Goal: Communication & Community: Answer question/provide support

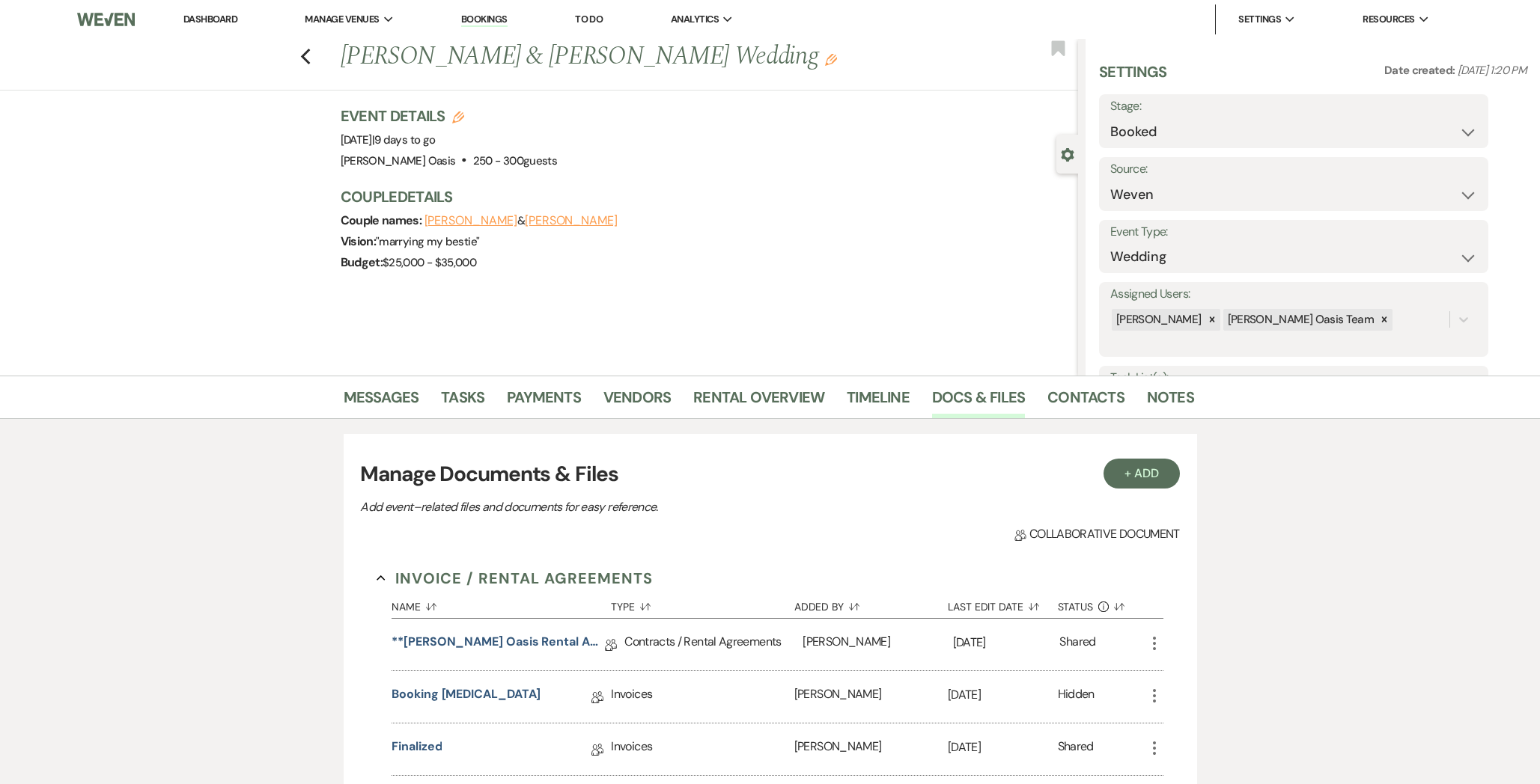
select select "1"
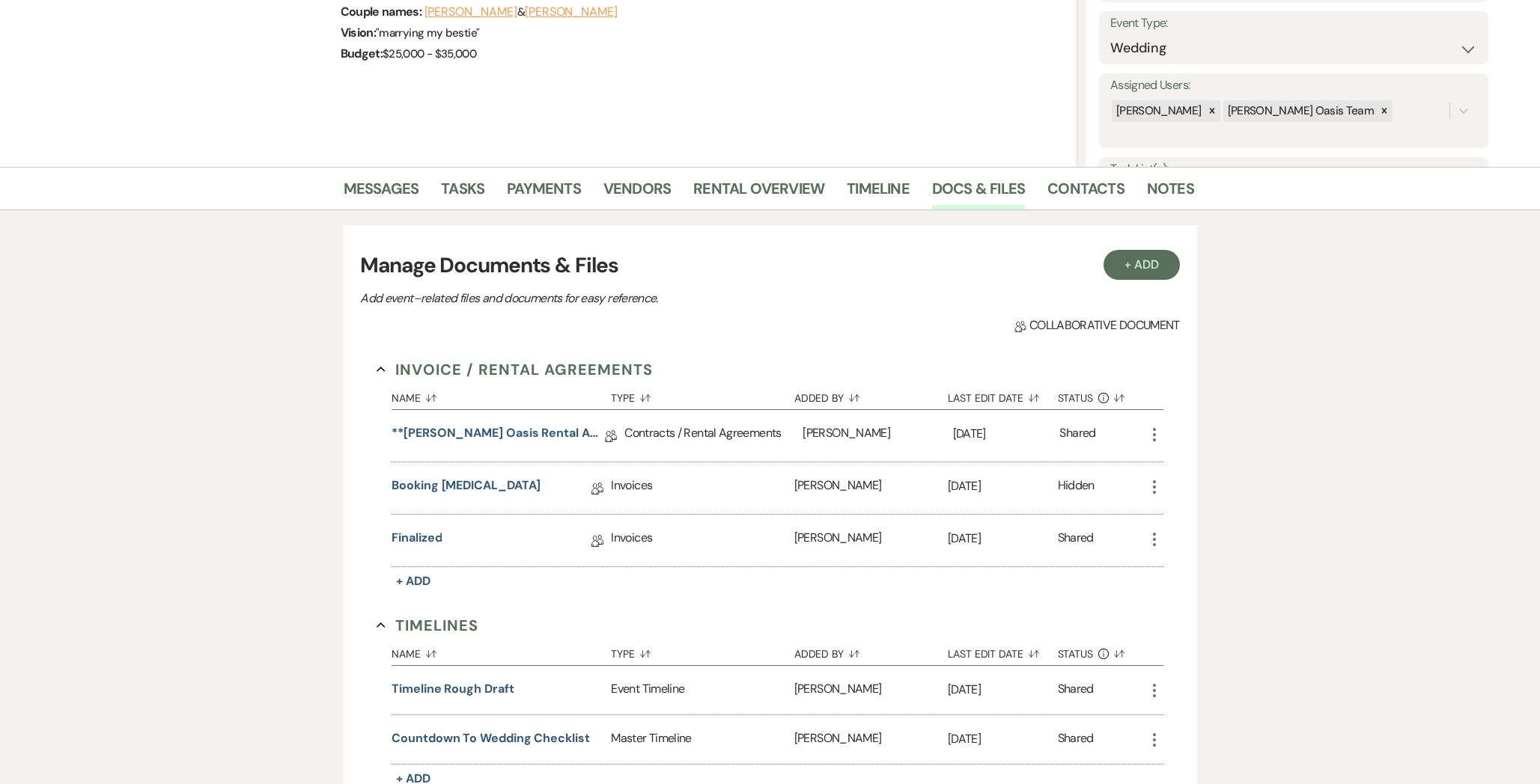
scroll to position [206, 0]
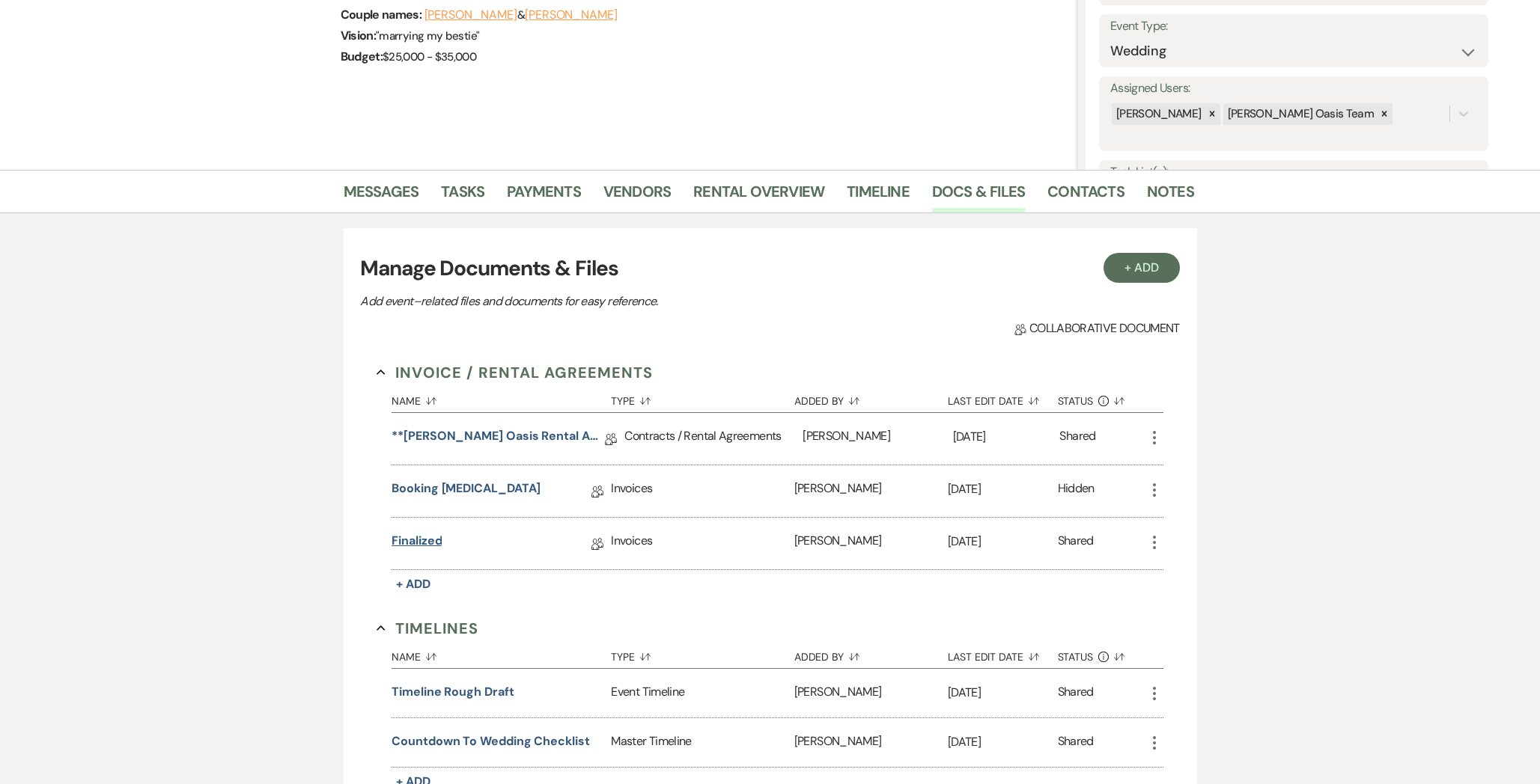
click at [419, 544] on link "Finalized" at bounding box center [416, 542] width 51 height 23
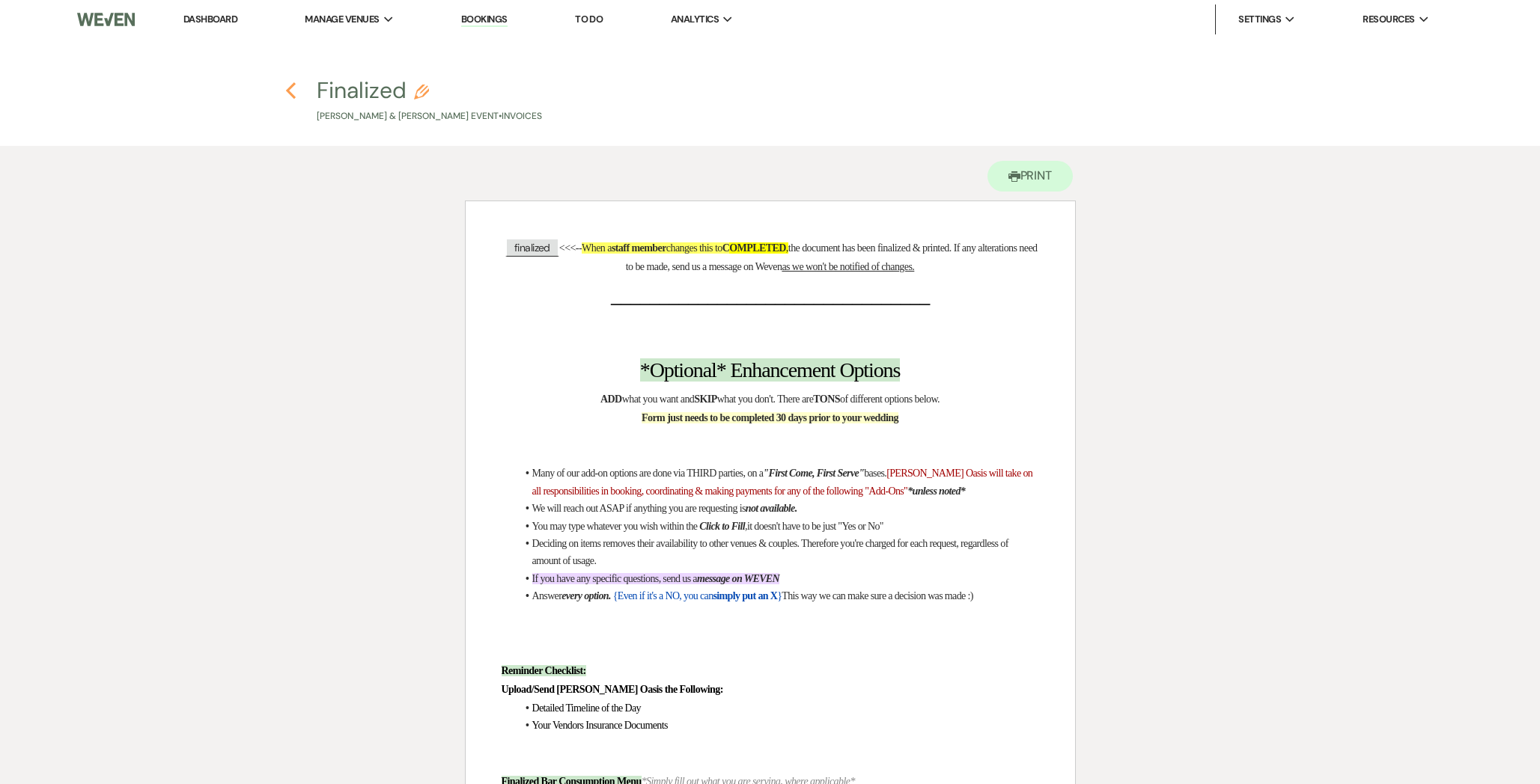
click at [289, 90] on use "button" at bounding box center [291, 90] width 10 height 17
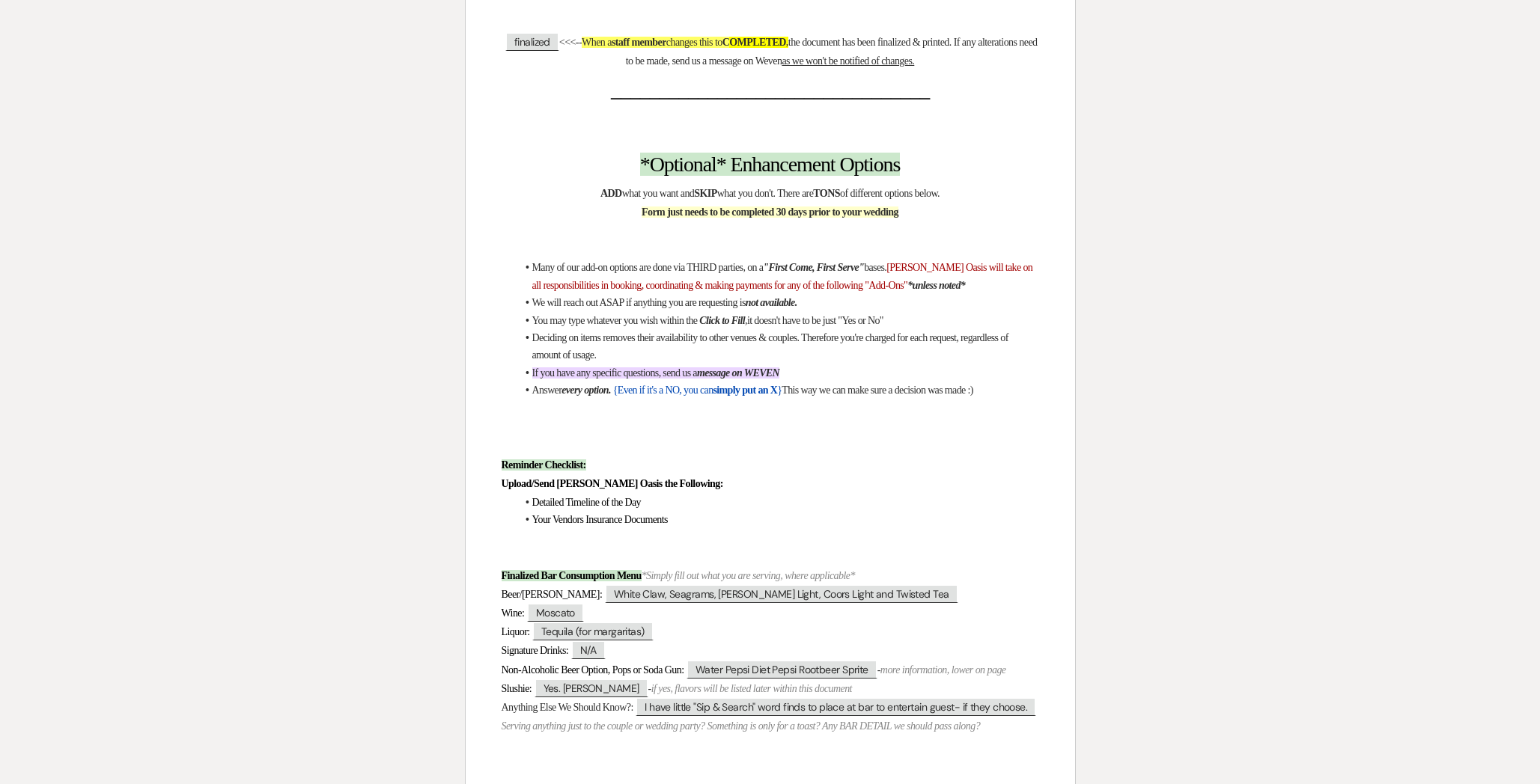
select select "1"
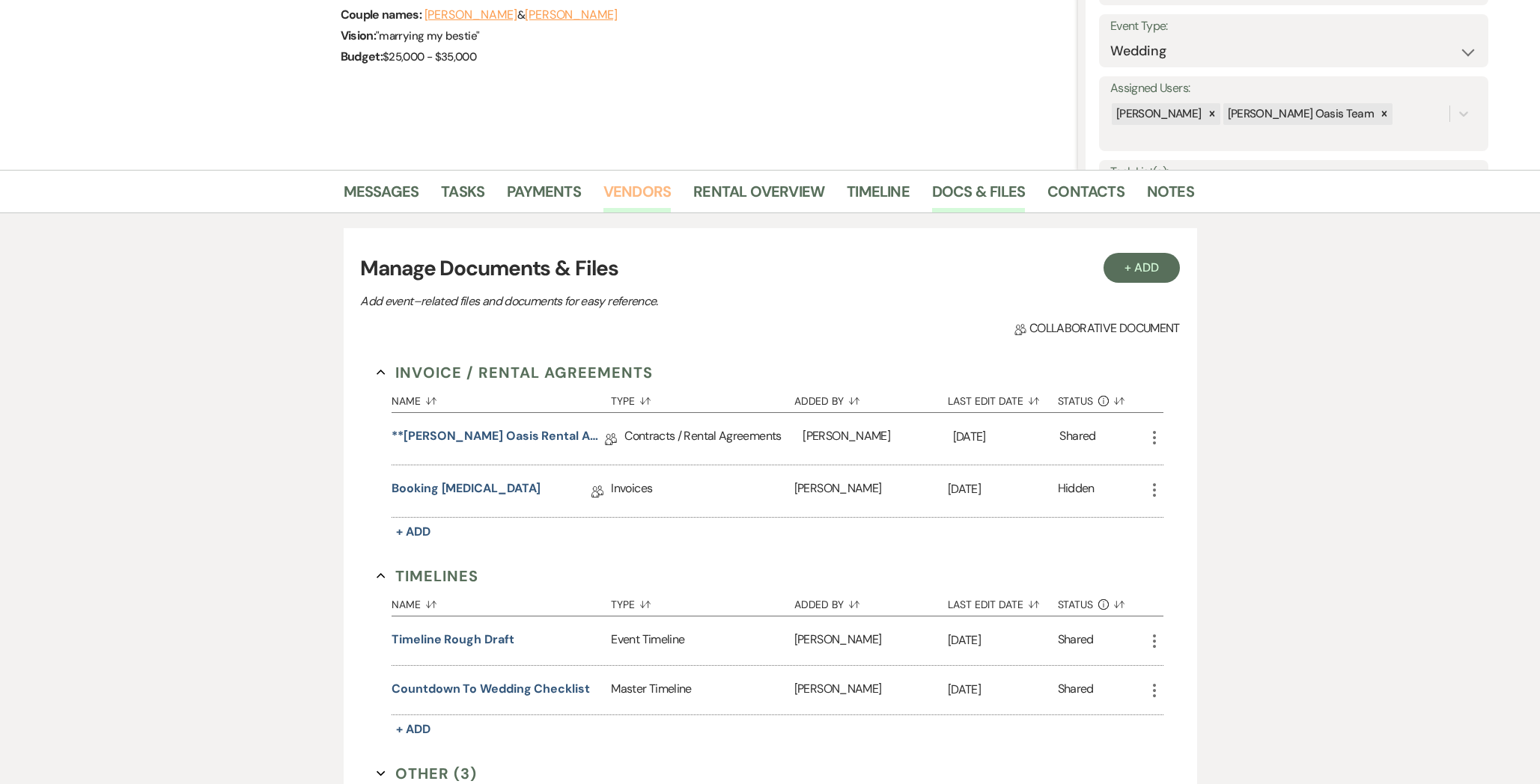
click at [647, 179] on link "Vendors" at bounding box center [637, 195] width 67 height 33
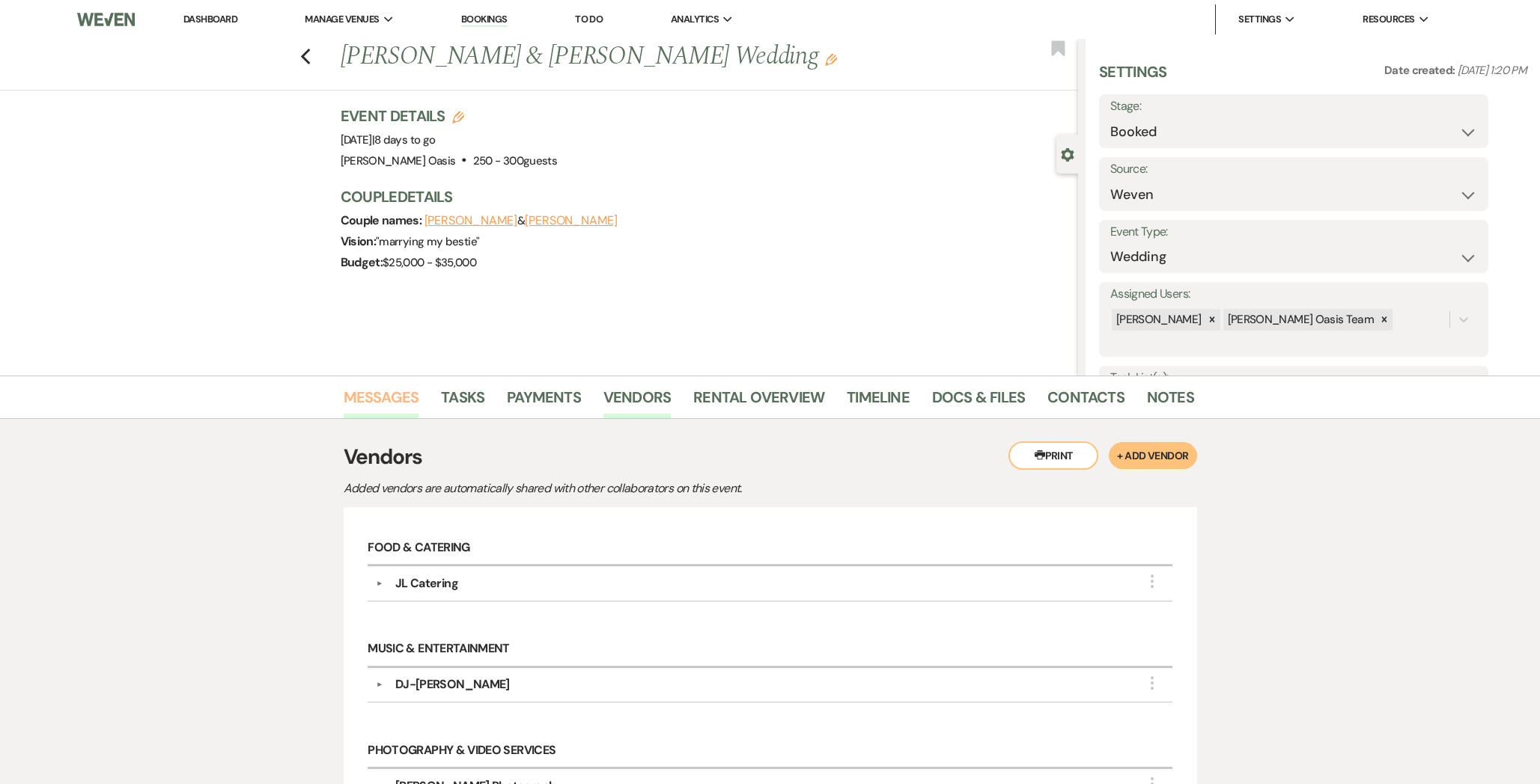
click at [374, 400] on link "Messages" at bounding box center [381, 401] width 75 height 33
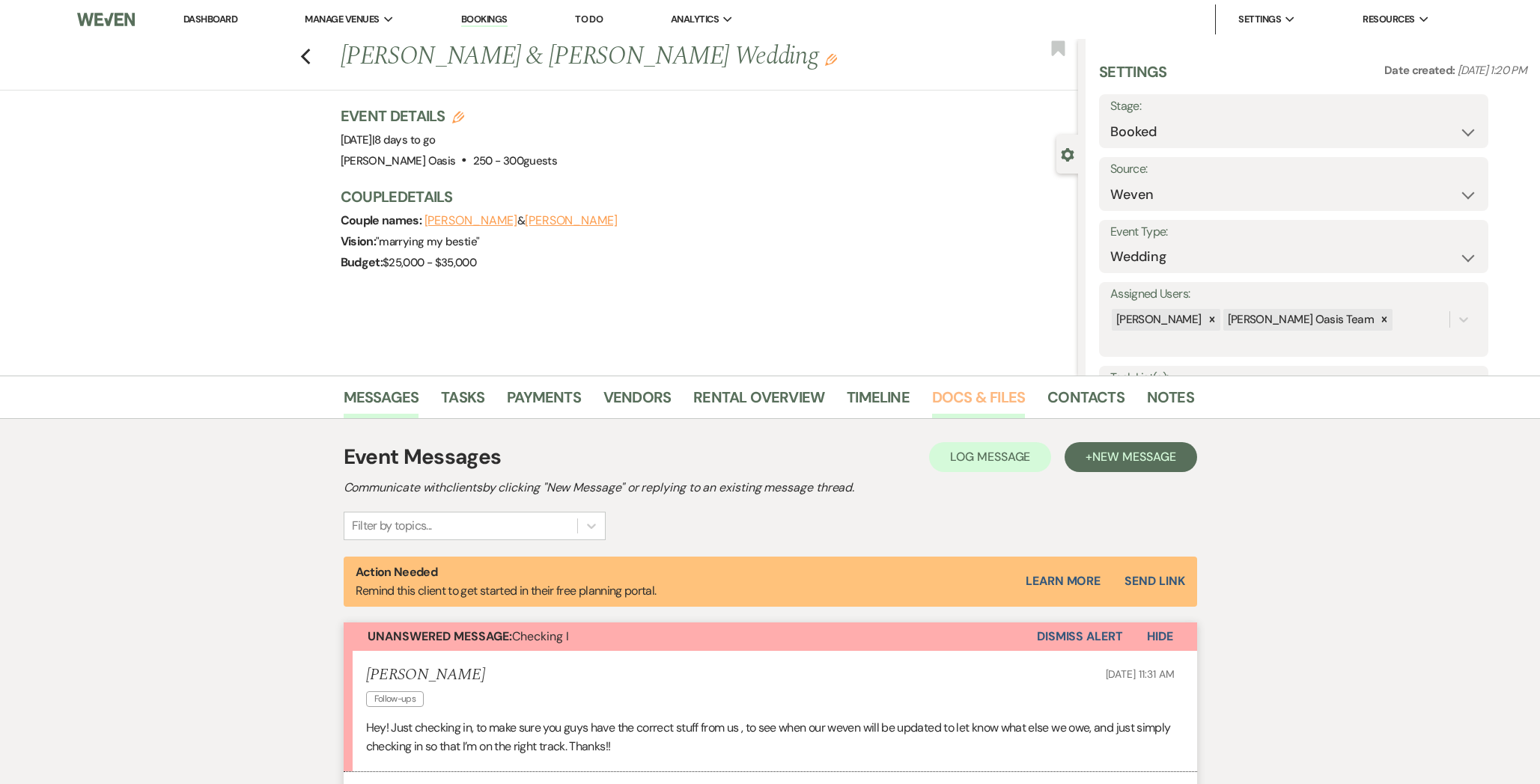
click at [976, 394] on link "Docs & Files" at bounding box center [978, 401] width 93 height 33
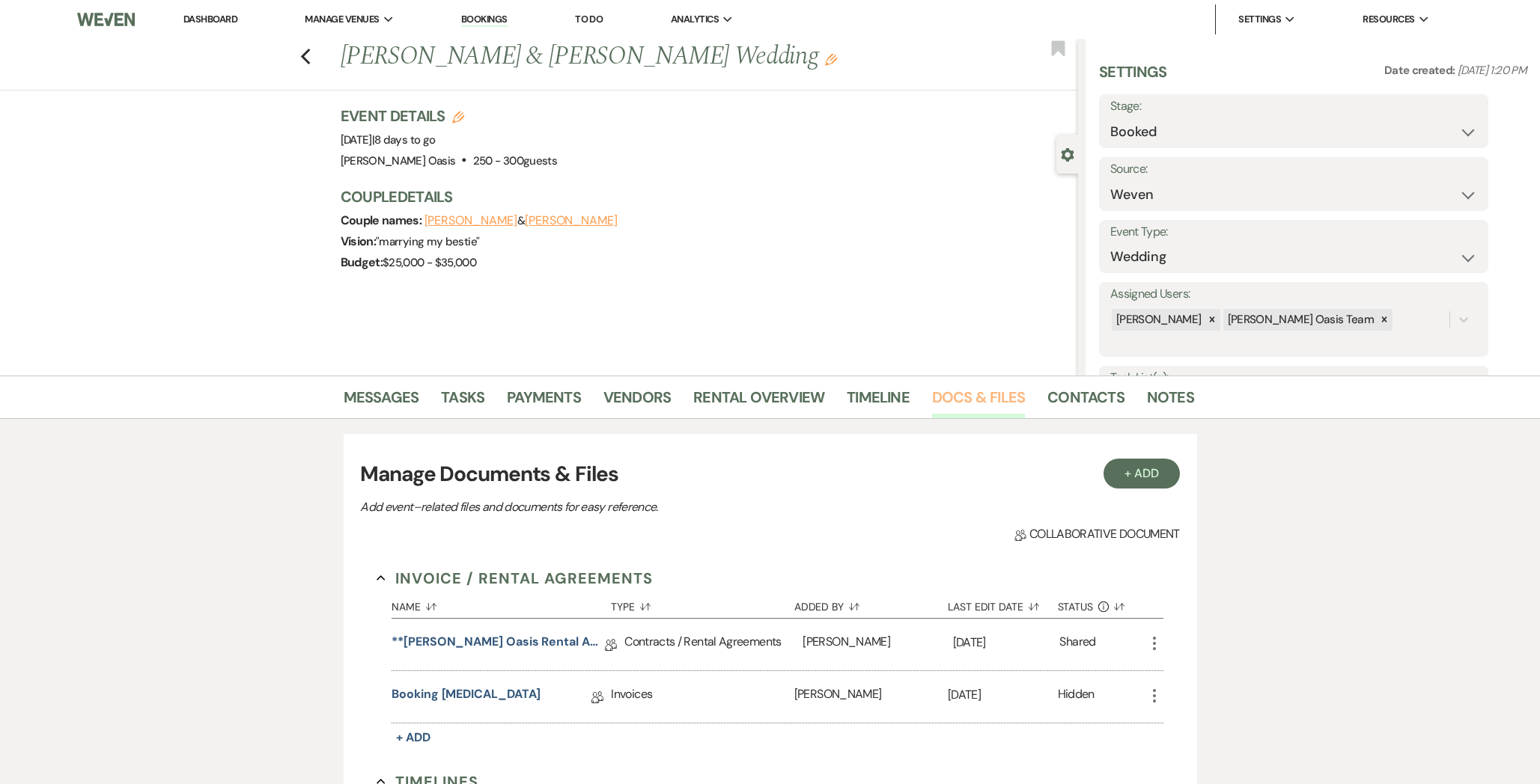
scroll to position [441, 0]
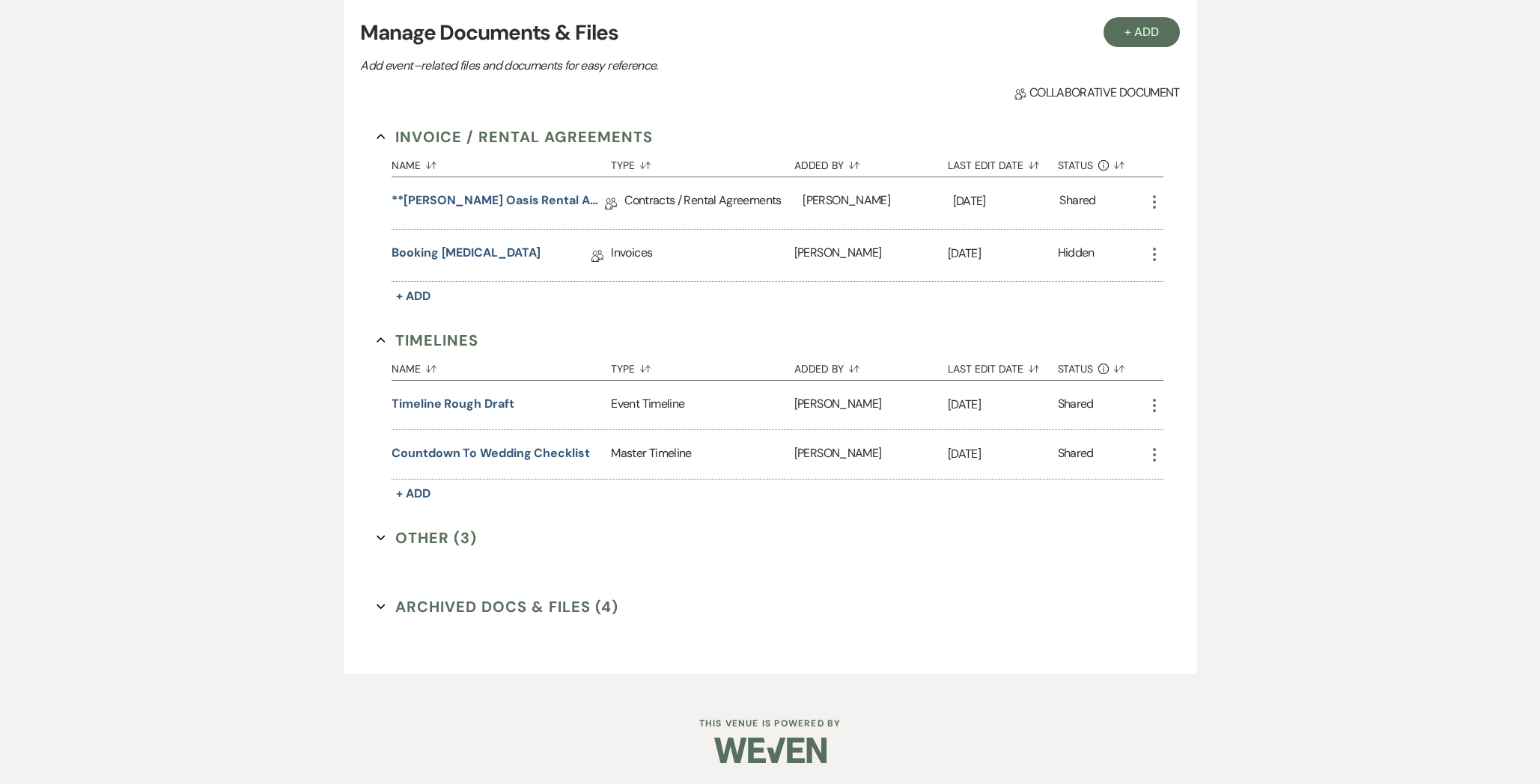
click at [446, 593] on div "Invoice / Rental Agreements Collapse Name Sort Default Type Sort Default Added …" at bounding box center [770, 382] width 819 height 547
click at [446, 602] on button "Archived Docs & Files (4) Expand" at bounding box center [497, 607] width 242 height 23
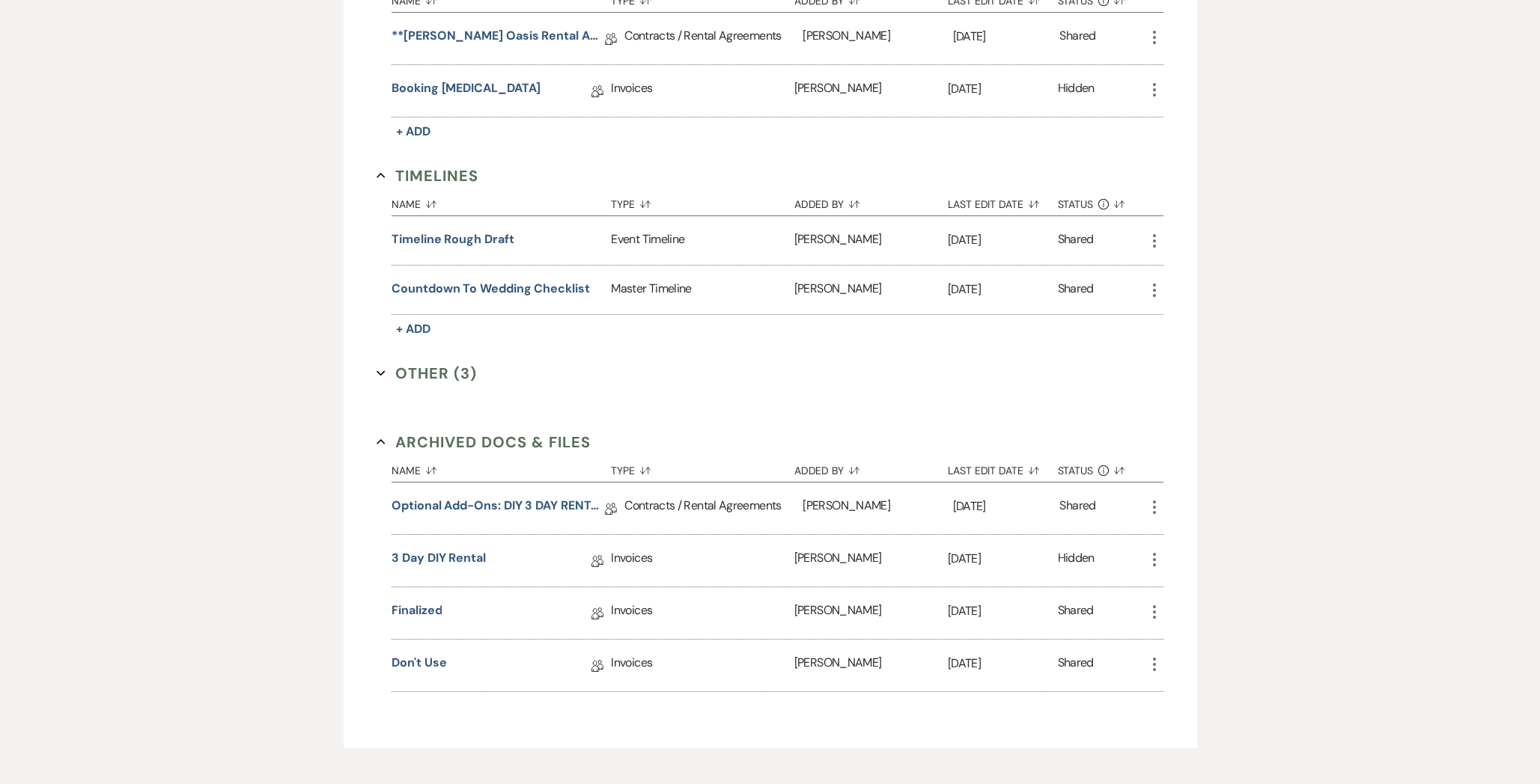
scroll to position [606, 0]
click at [424, 615] on link "Finalized" at bounding box center [416, 613] width 51 height 23
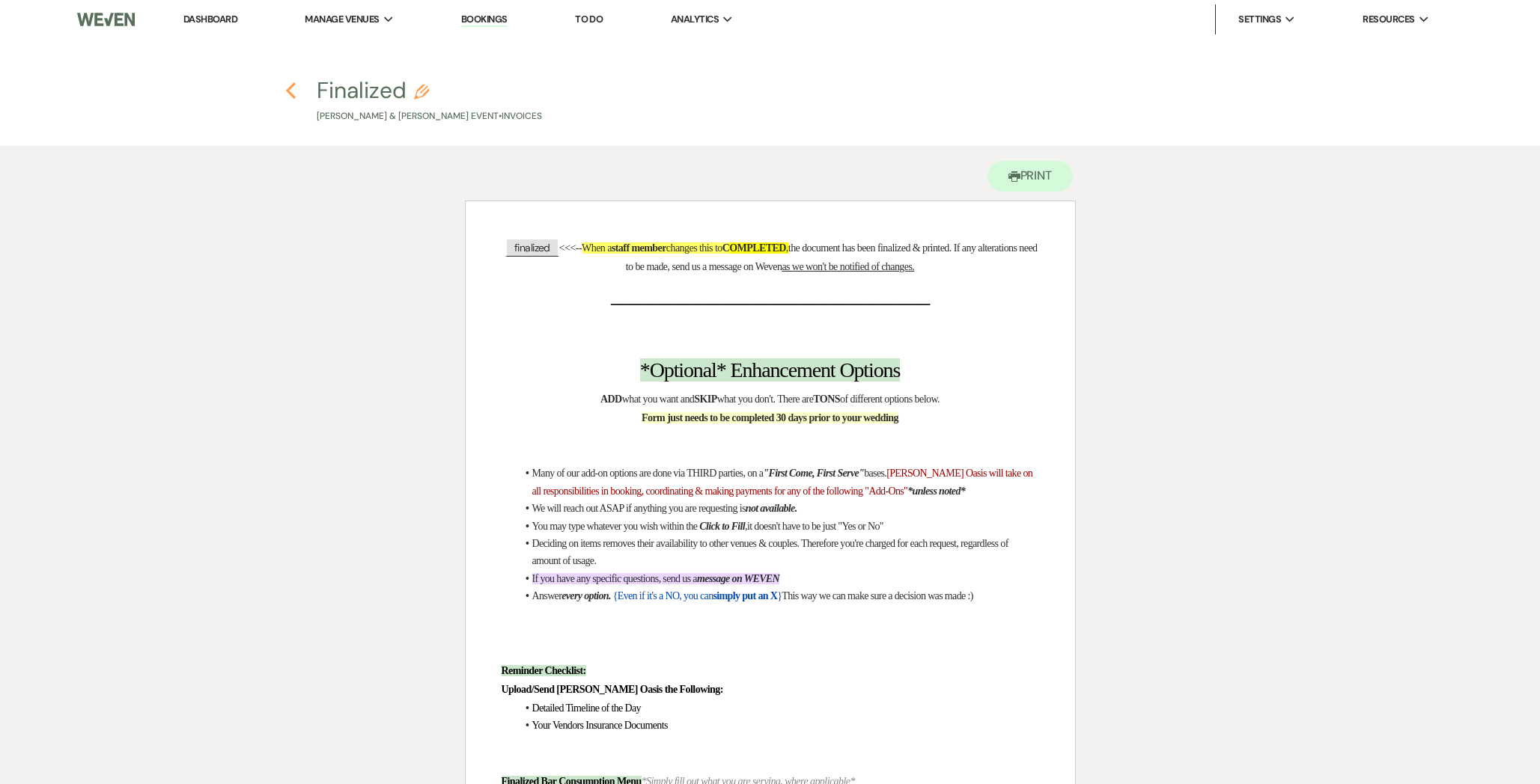
click at [287, 89] on use "button" at bounding box center [291, 90] width 10 height 17
select select "1"
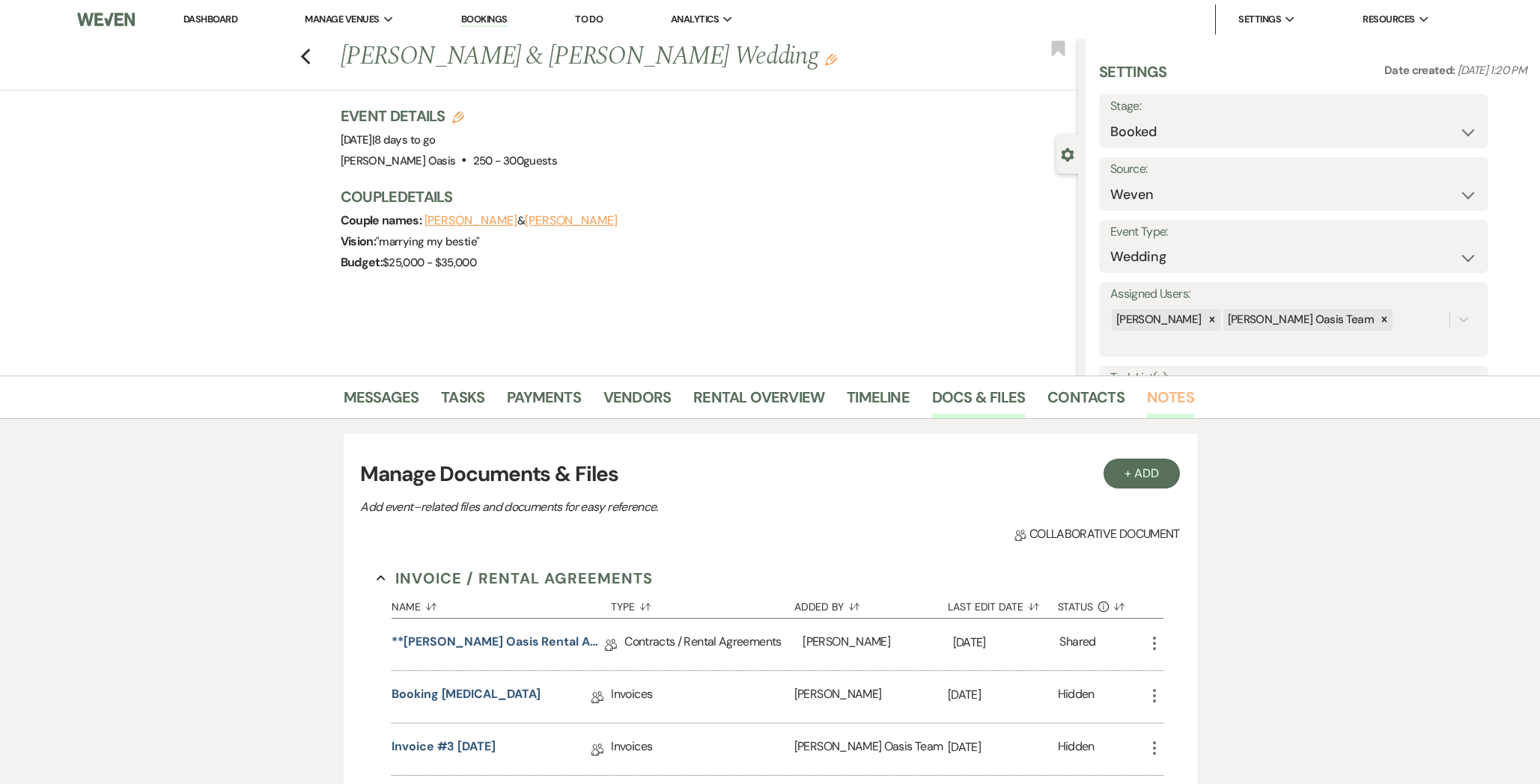
click at [1164, 407] on link "Notes" at bounding box center [1171, 401] width 48 height 33
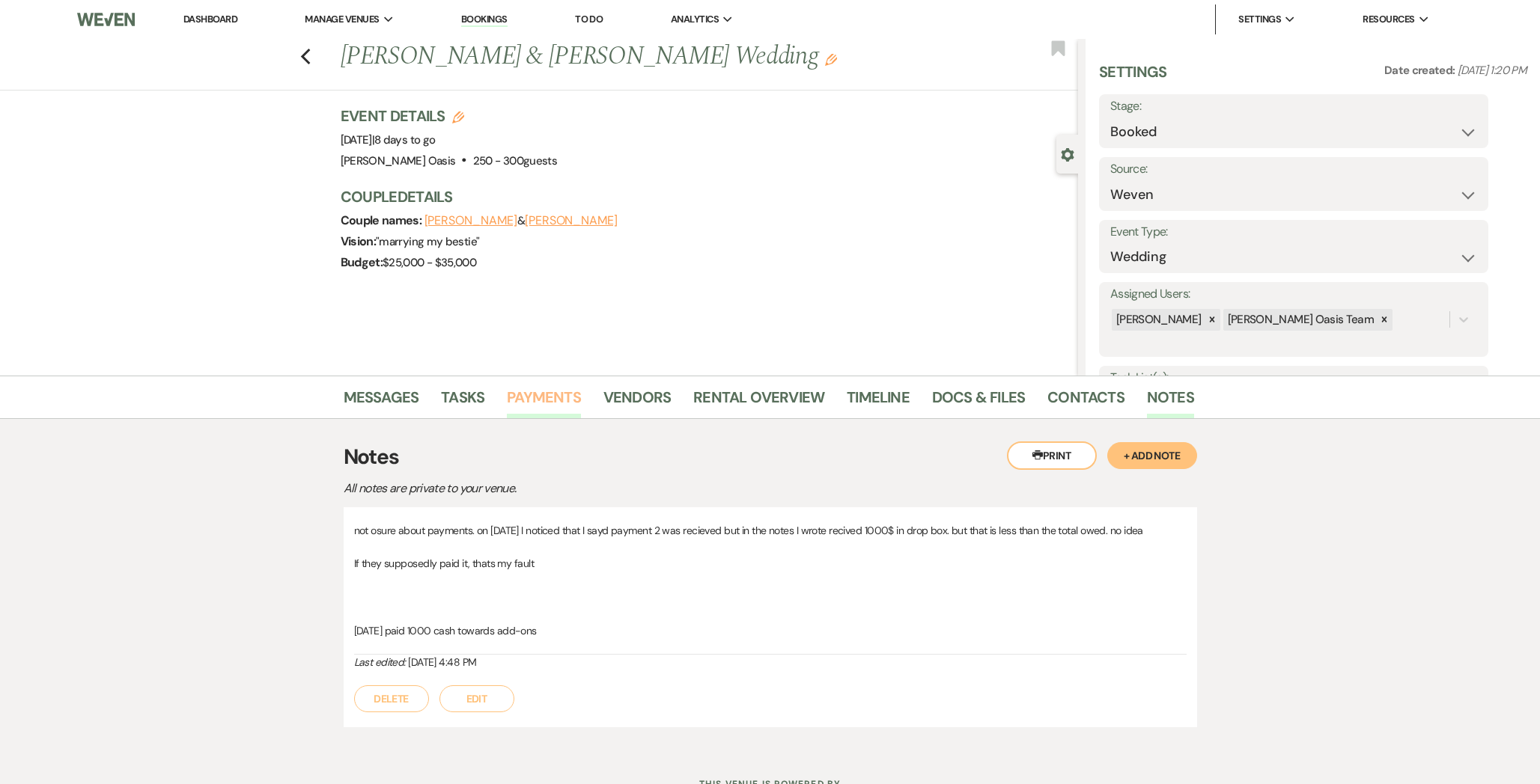
click at [513, 415] on link "Payments" at bounding box center [544, 401] width 74 height 33
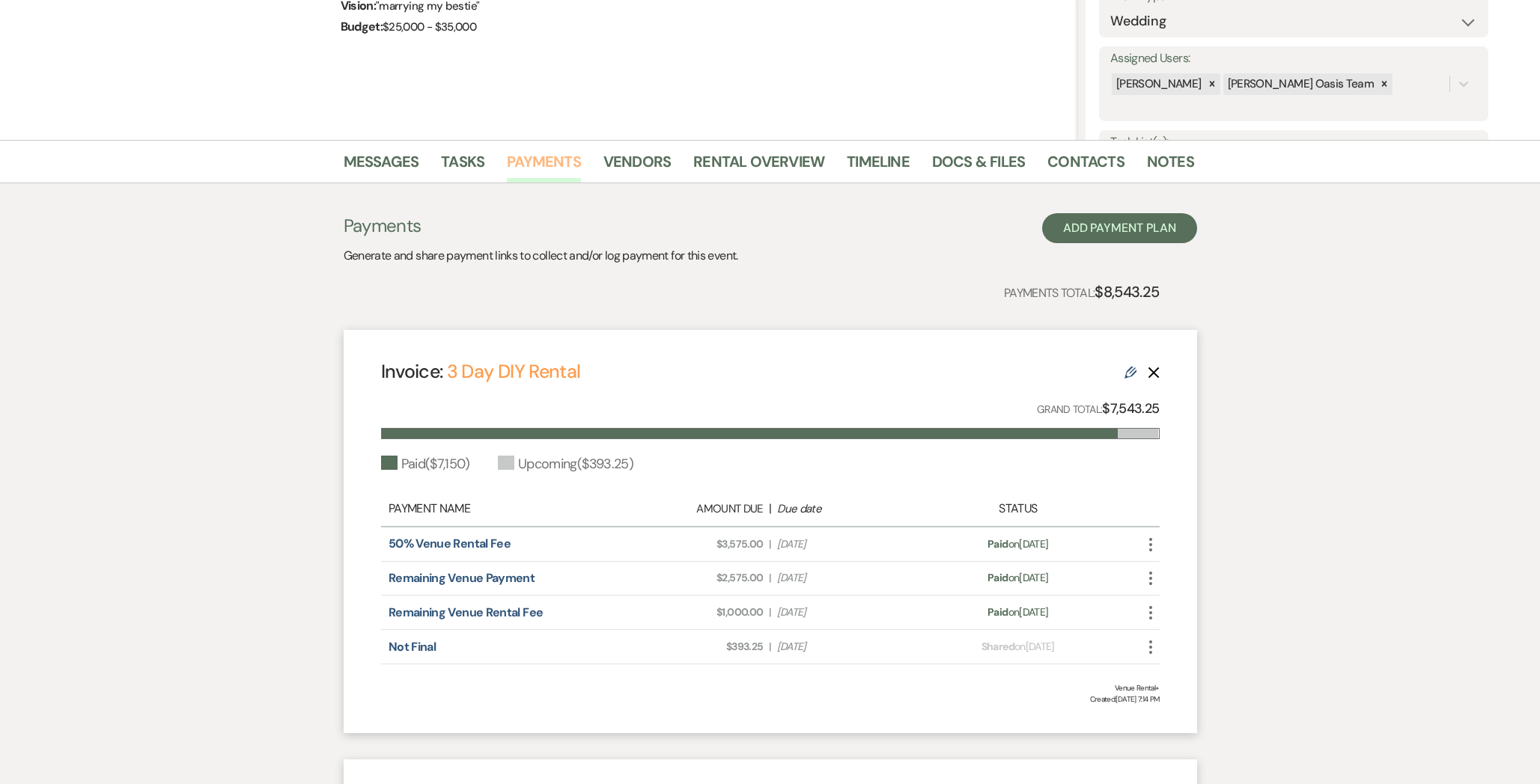
scroll to position [238, 0]
click at [1128, 369] on use at bounding box center [1130, 371] width 12 height 12
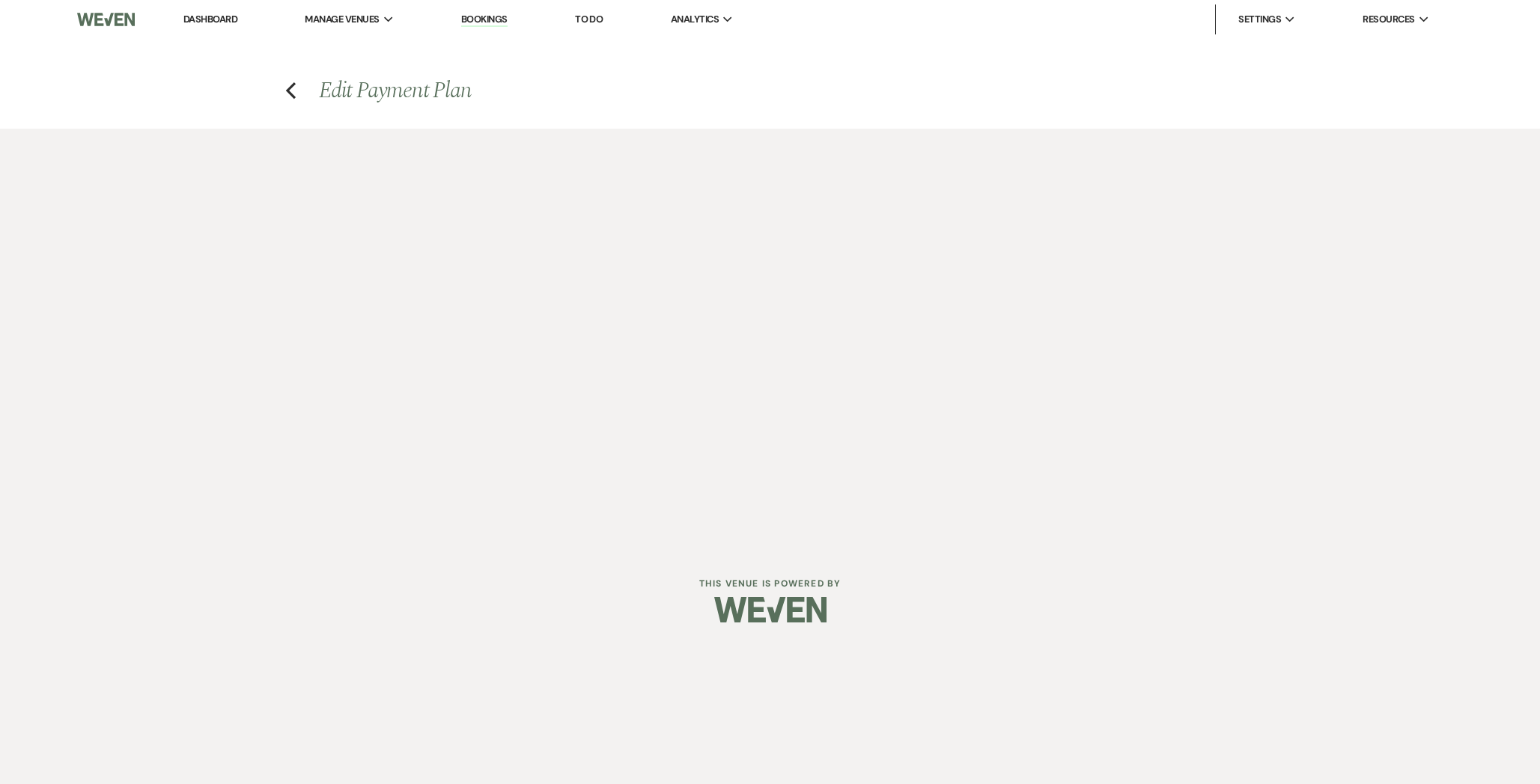
select select "3828"
select select "1"
select select "true"
select select "1"
select select "true"
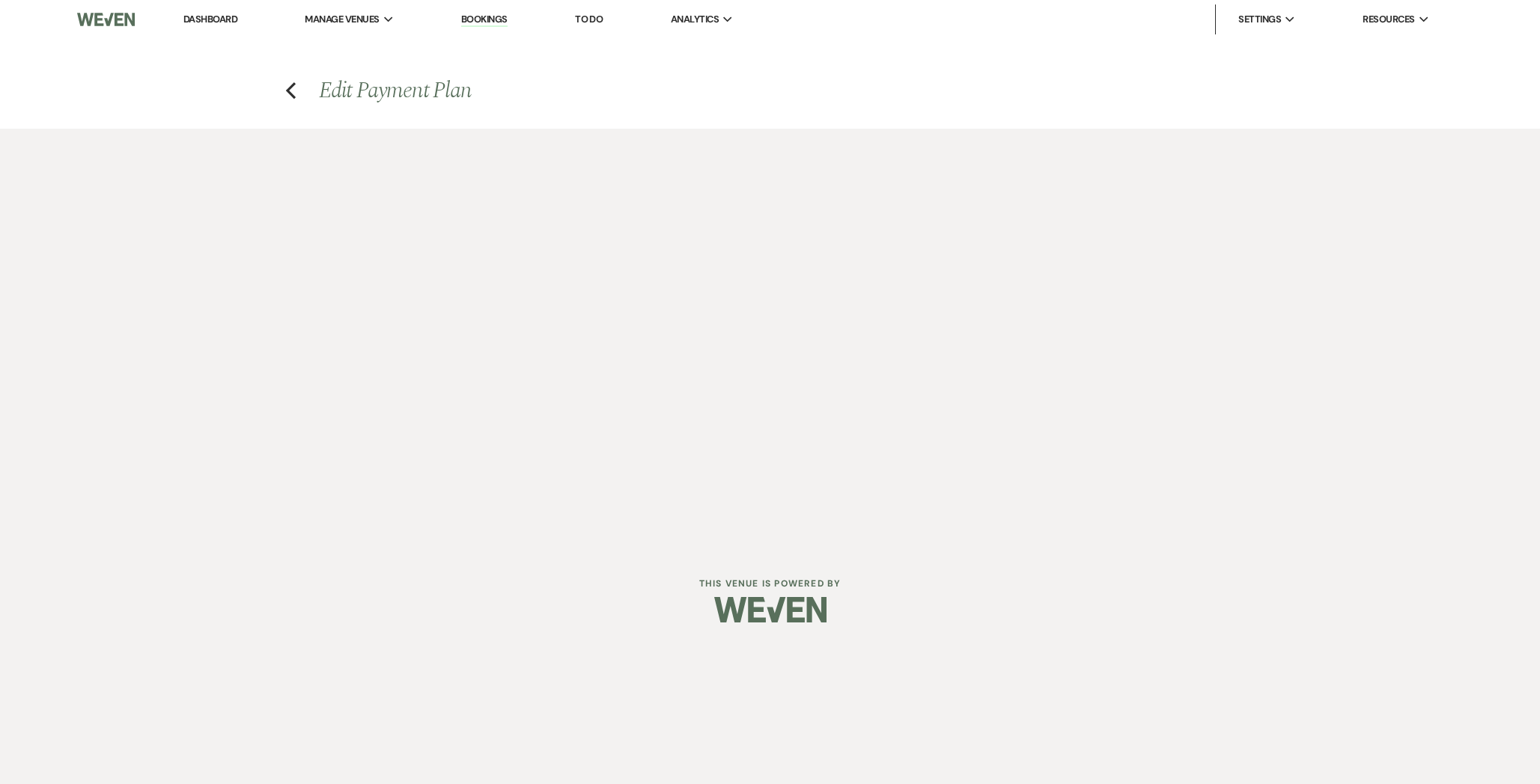
select select "1"
select select "true"
select select "2"
select select "flat"
select select "true"
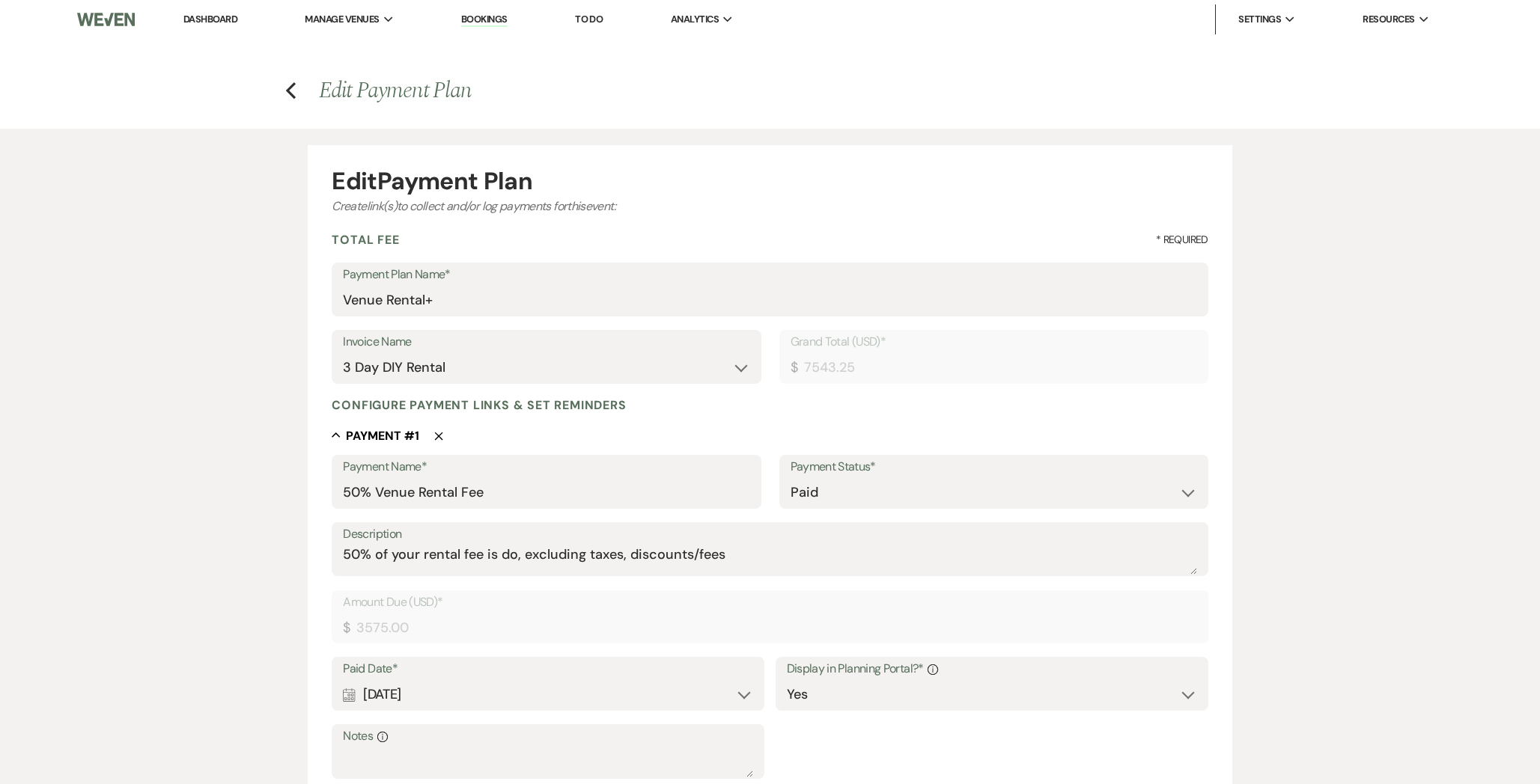
click at [284, 90] on h4 "Previous Edit Payment Plan" at bounding box center [770, 91] width 1078 height 32
click at [287, 88] on icon "Previous" at bounding box center [290, 90] width 11 height 18
select select "1"
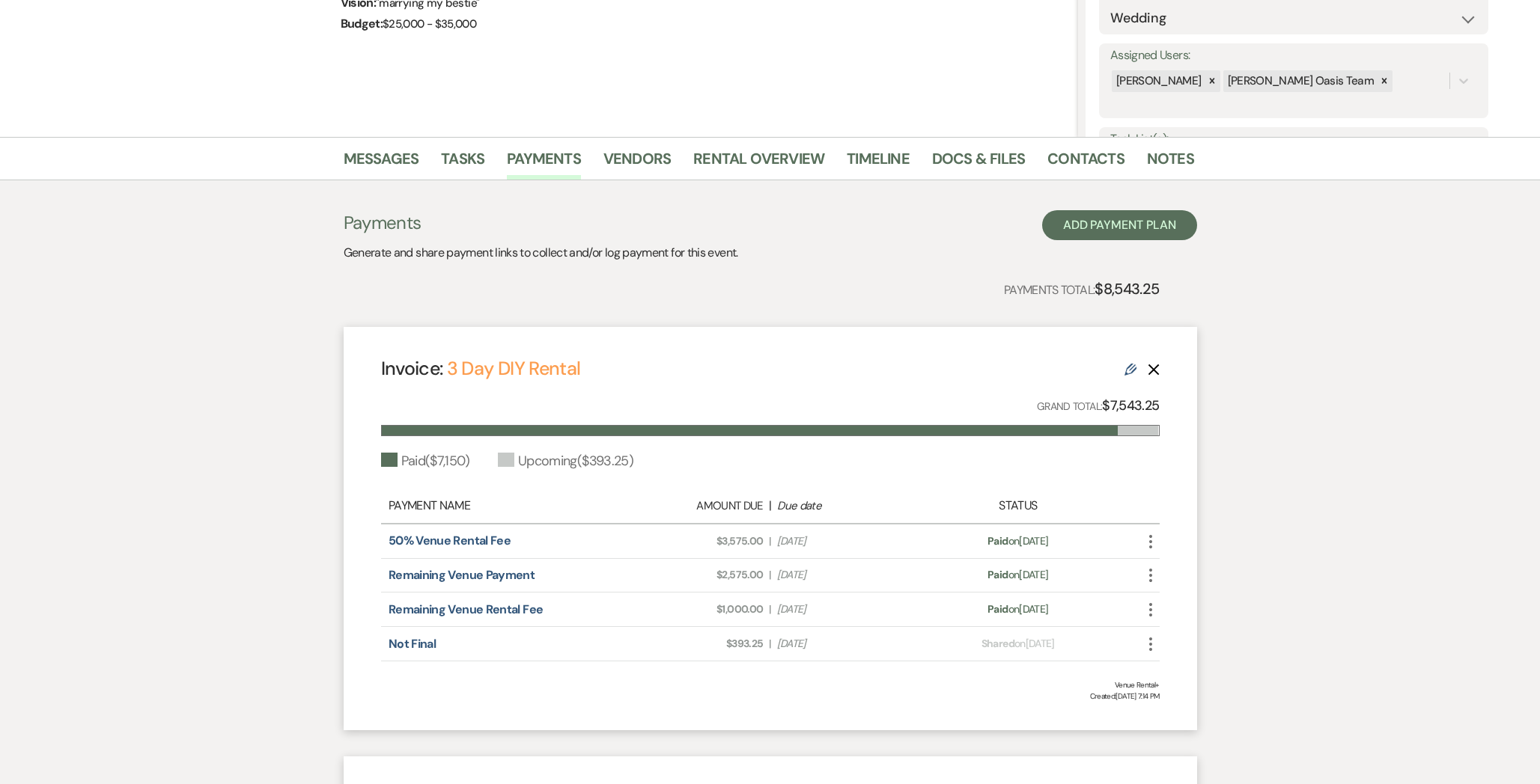
scroll to position [244, 0]
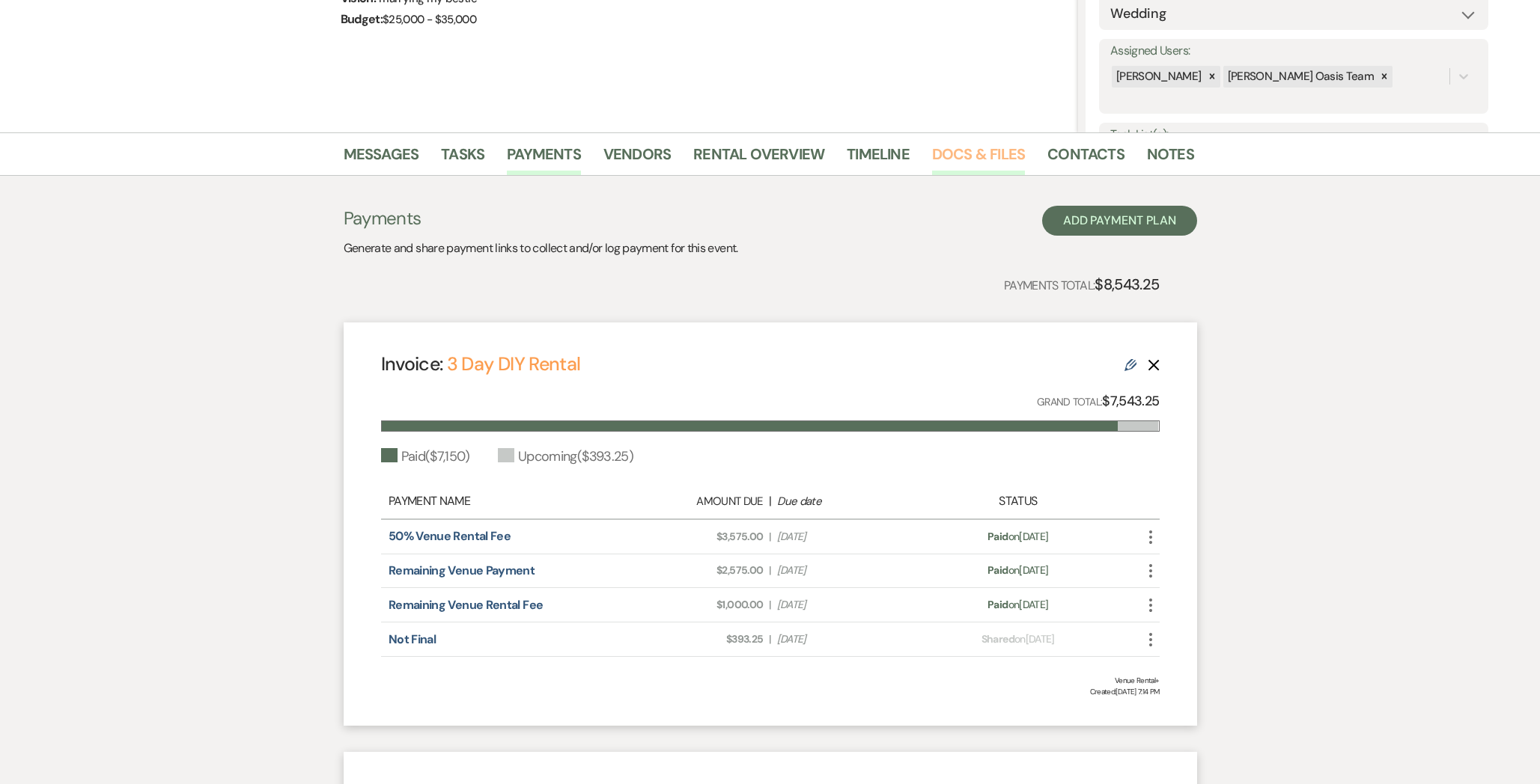
click at [974, 157] on link "Docs & Files" at bounding box center [978, 158] width 93 height 33
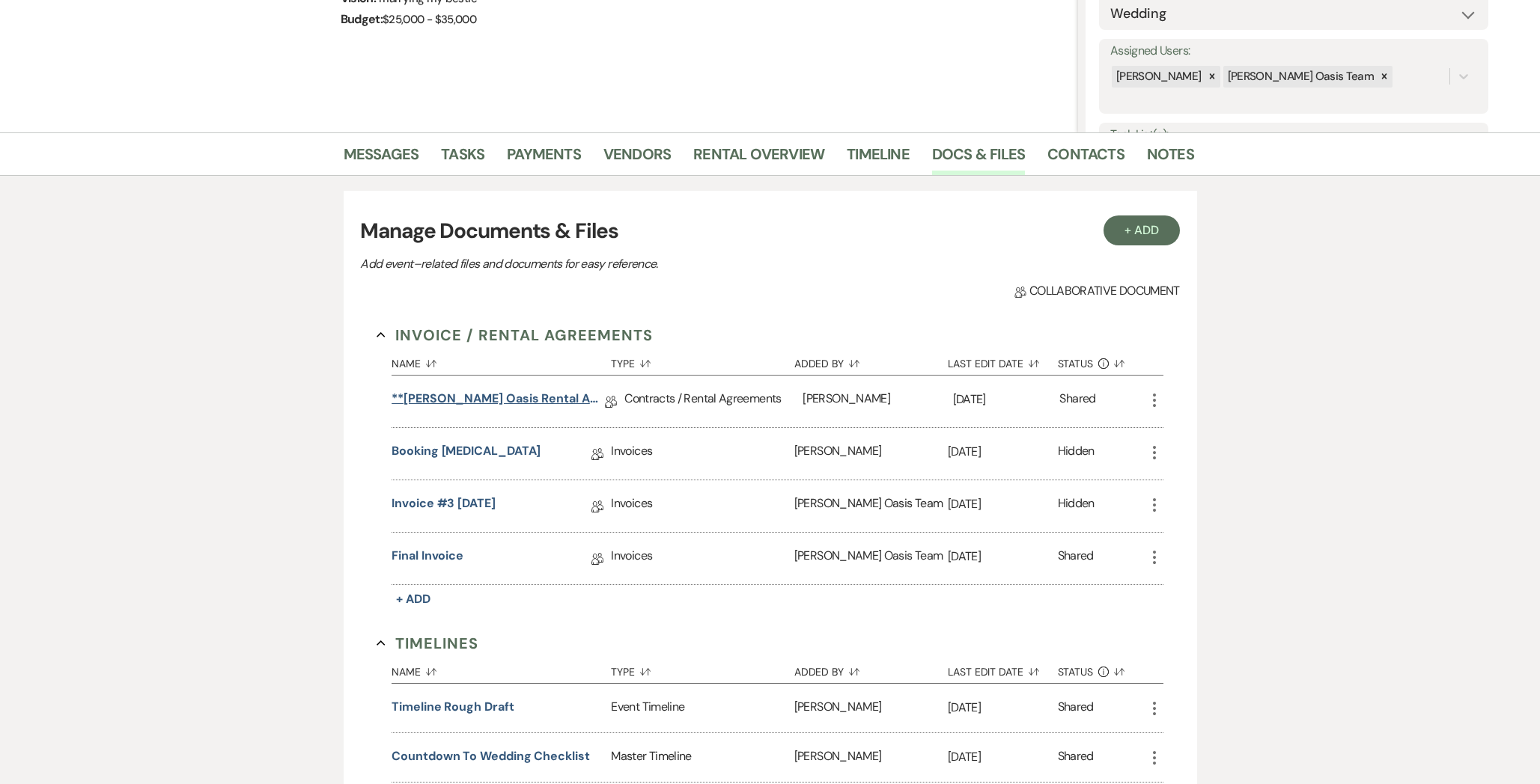
click at [517, 397] on link "**[PERSON_NAME] Oasis Rental Agreement**" at bounding box center [497, 401] width 213 height 23
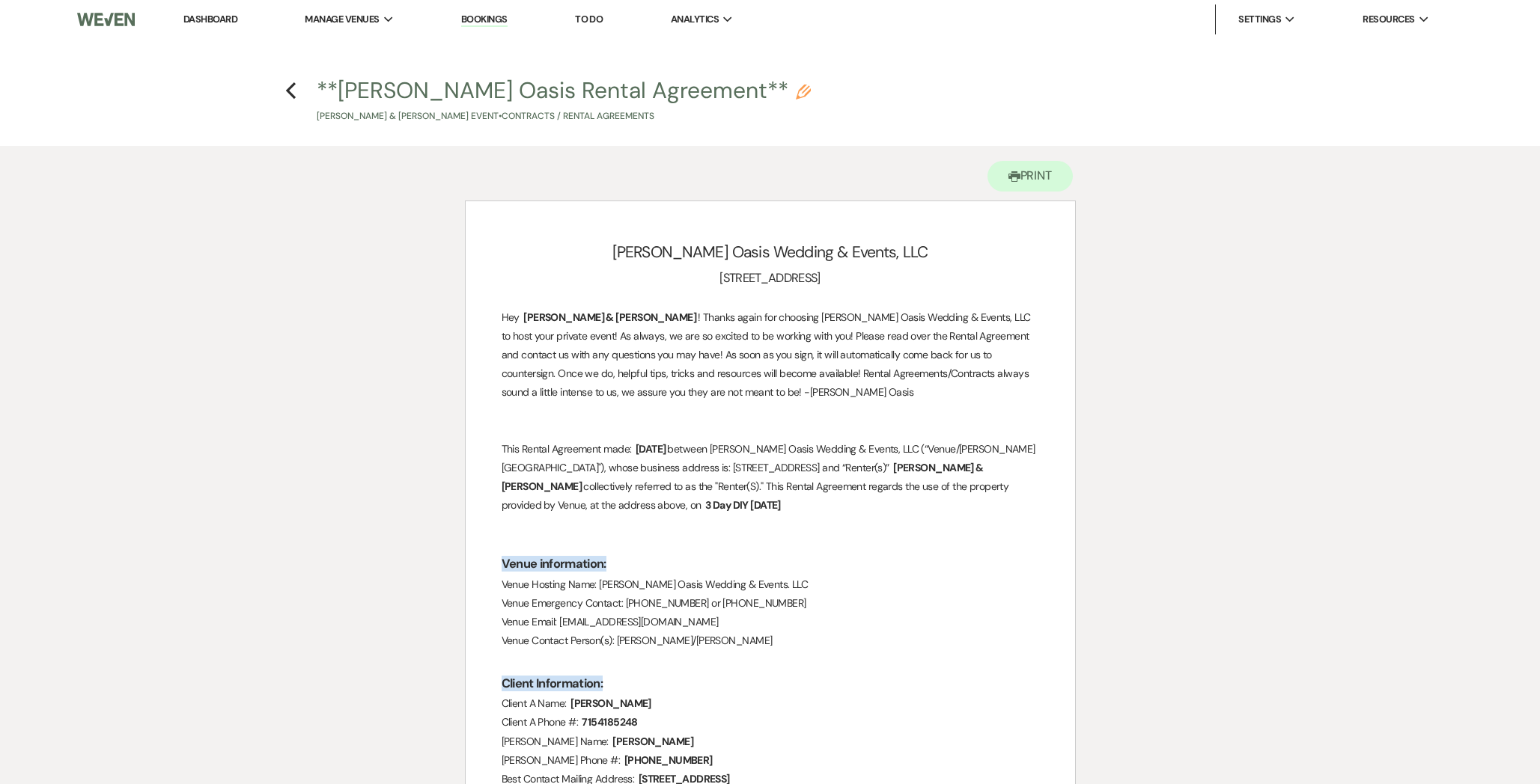
click at [220, 20] on link "Dashboard" at bounding box center [210, 19] width 53 height 13
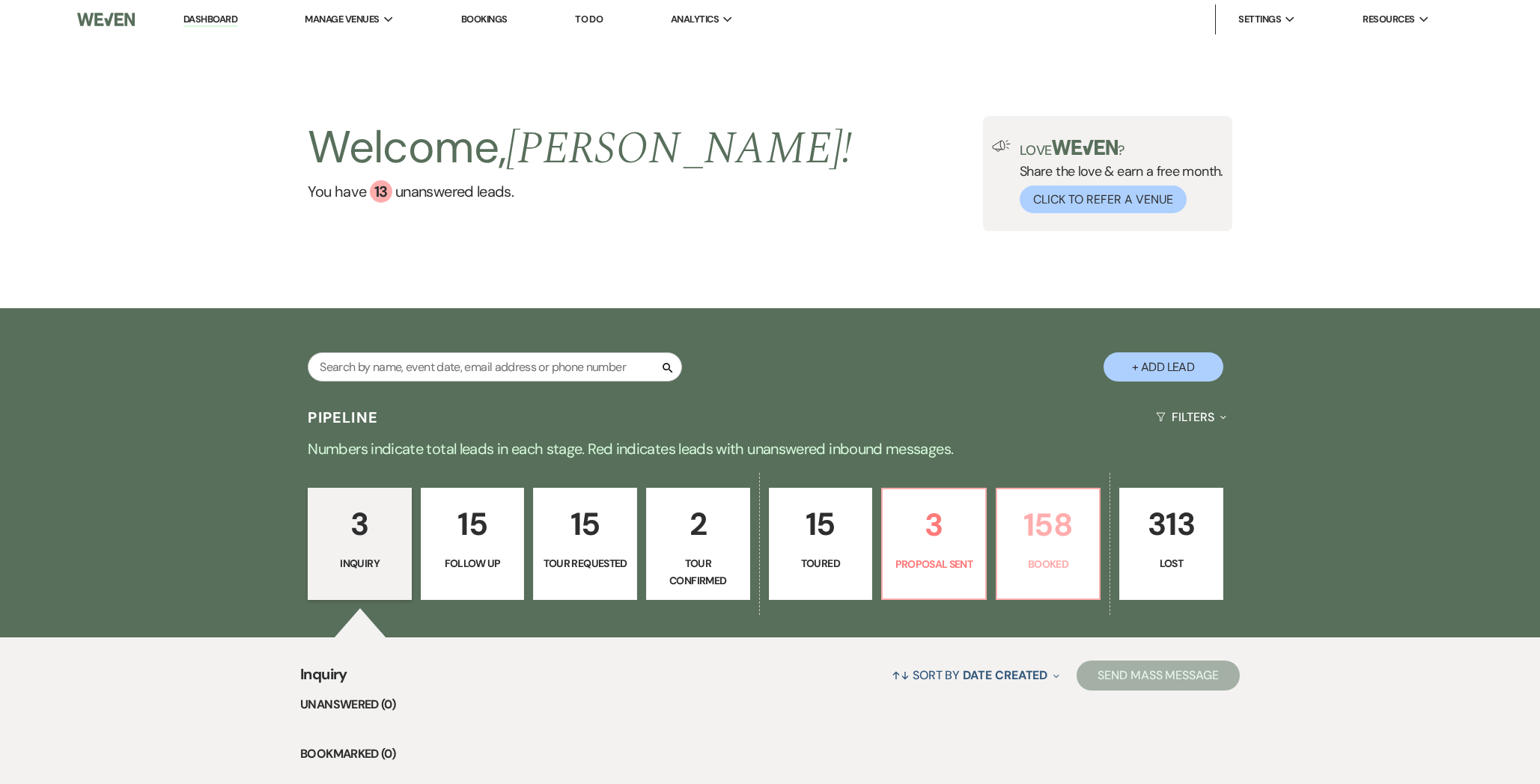
click at [1064, 541] on p "158" at bounding box center [1048, 525] width 84 height 50
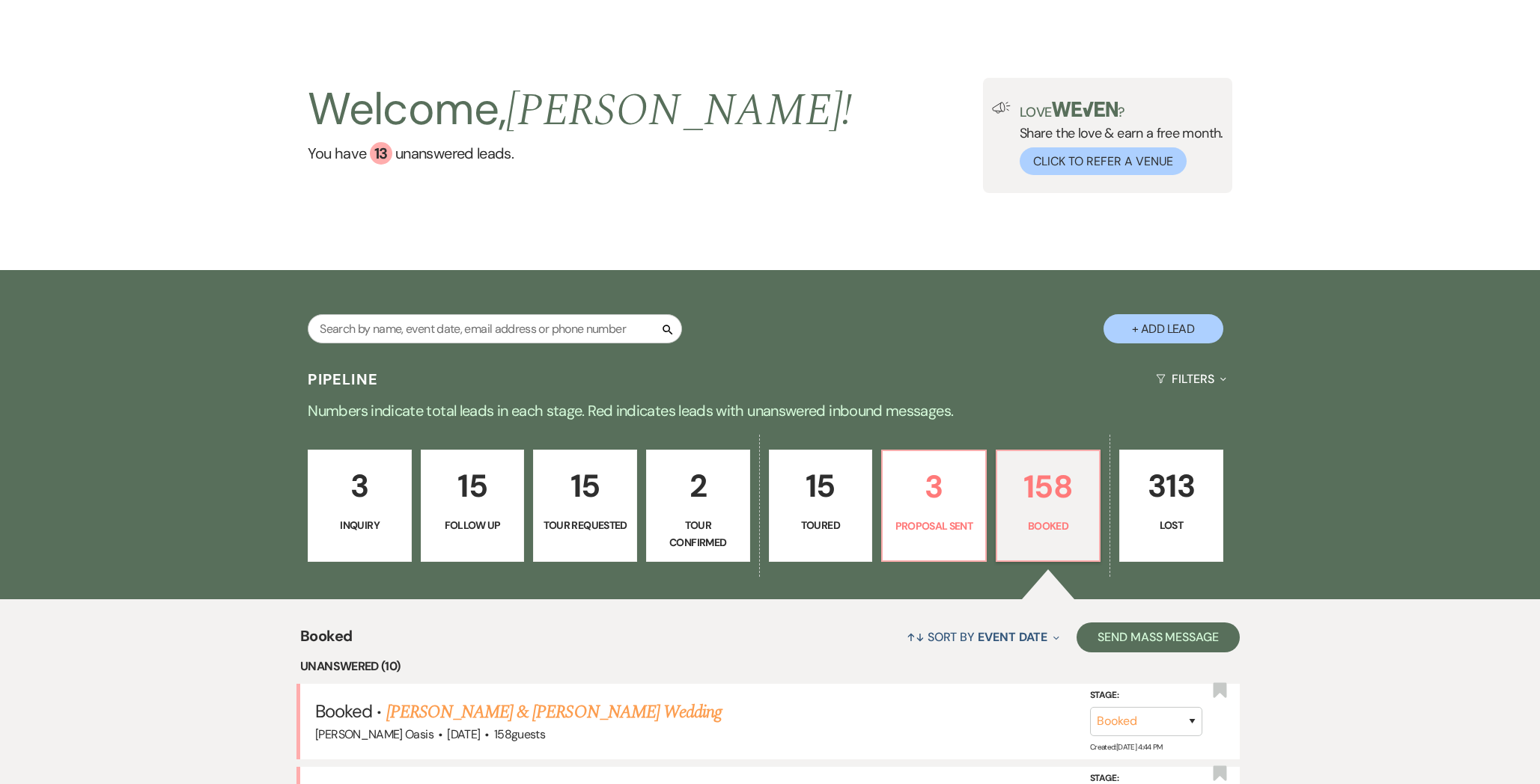
scroll to position [84, 0]
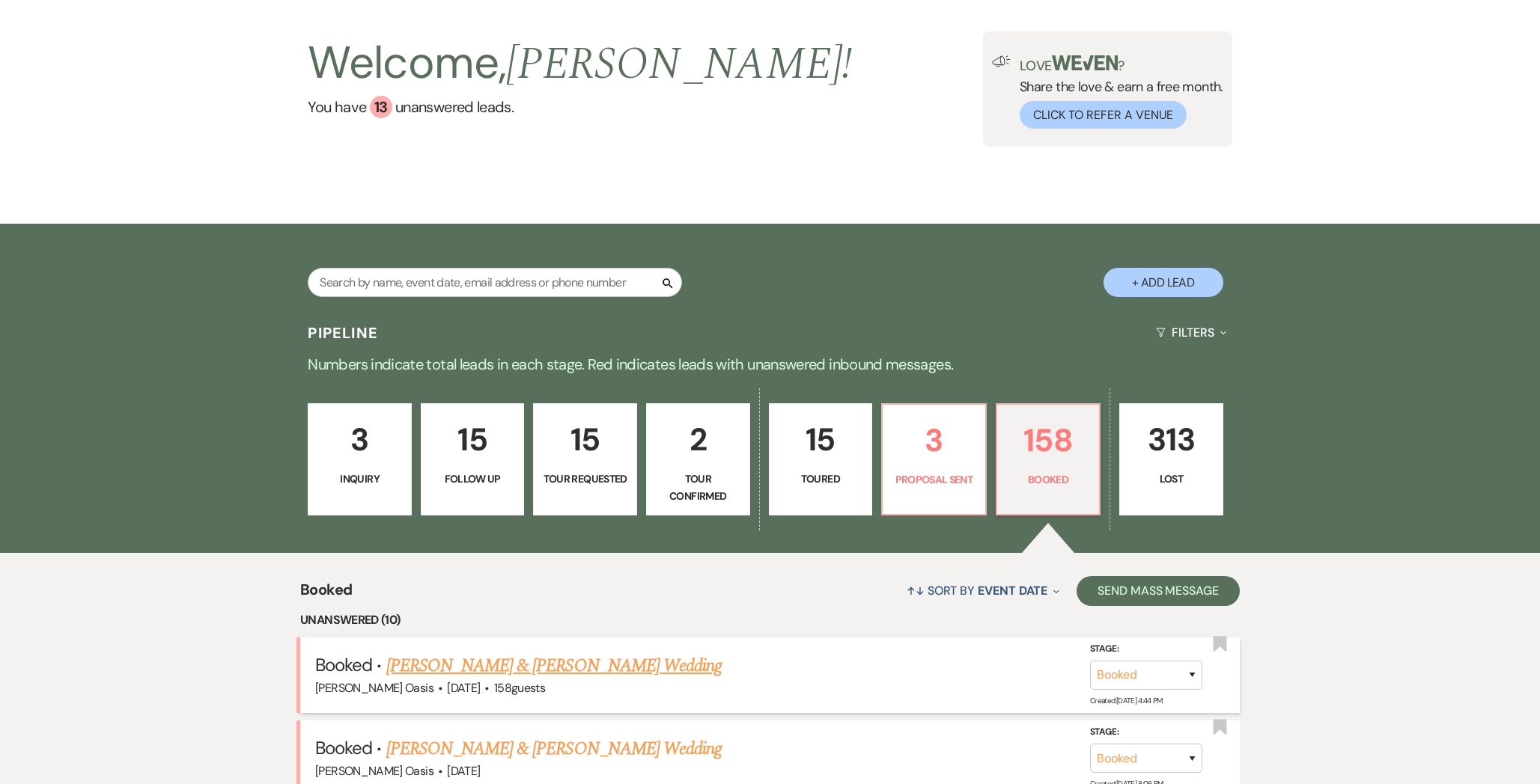
click at [462, 665] on link "[PERSON_NAME] & [PERSON_NAME] Wedding" at bounding box center [554, 665] width 336 height 27
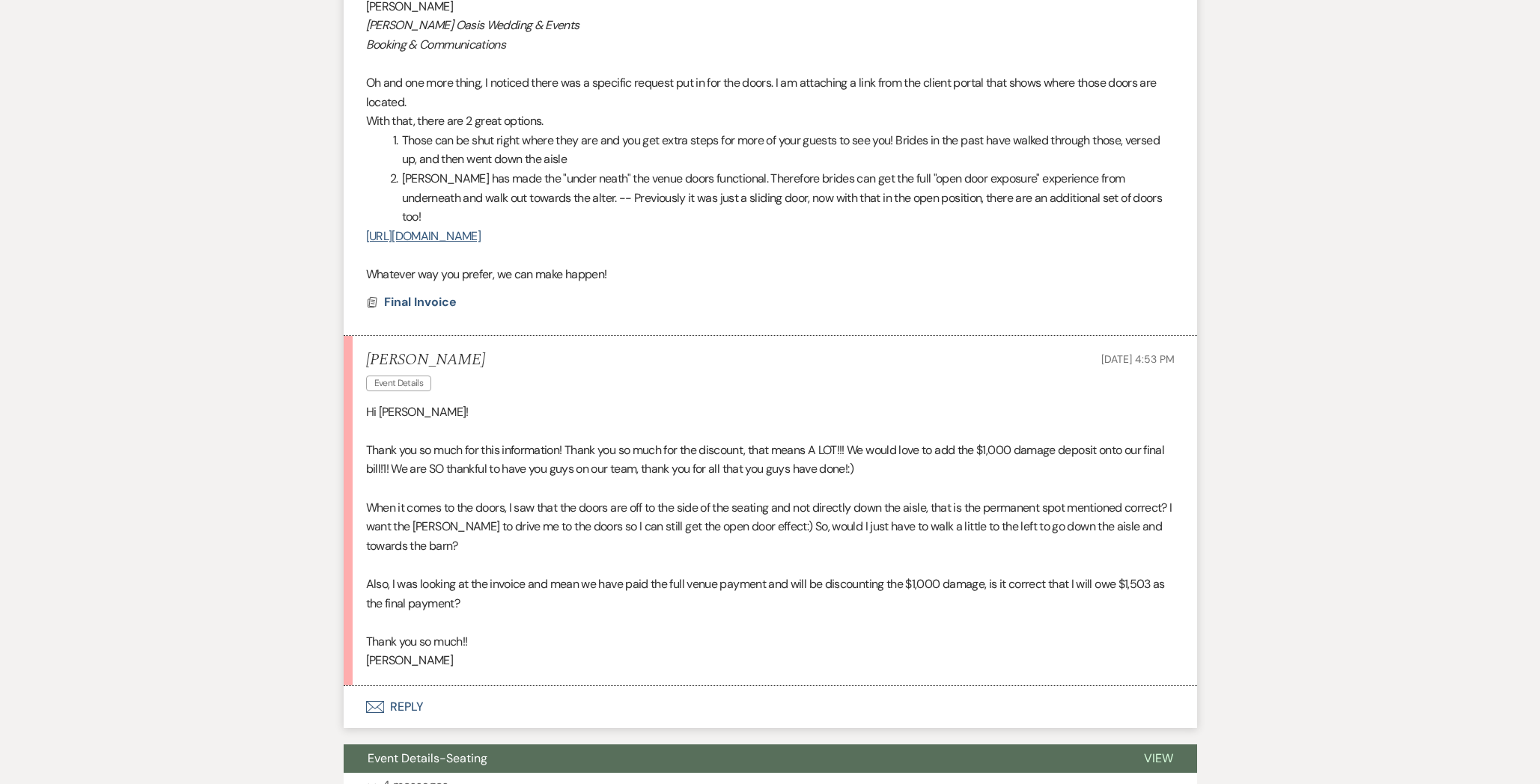
scroll to position [42, 0]
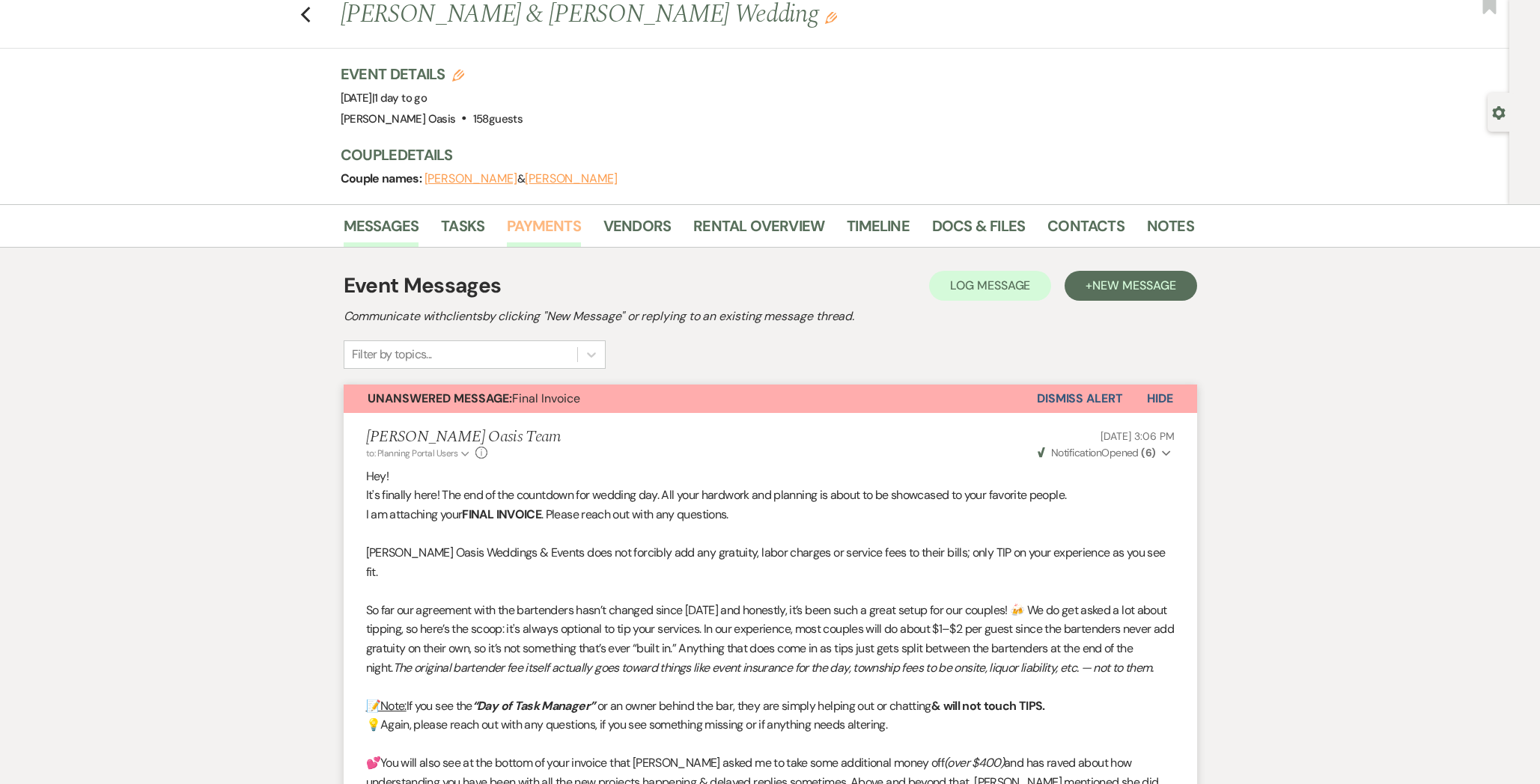
click at [559, 217] on link "Payments" at bounding box center [544, 230] width 74 height 33
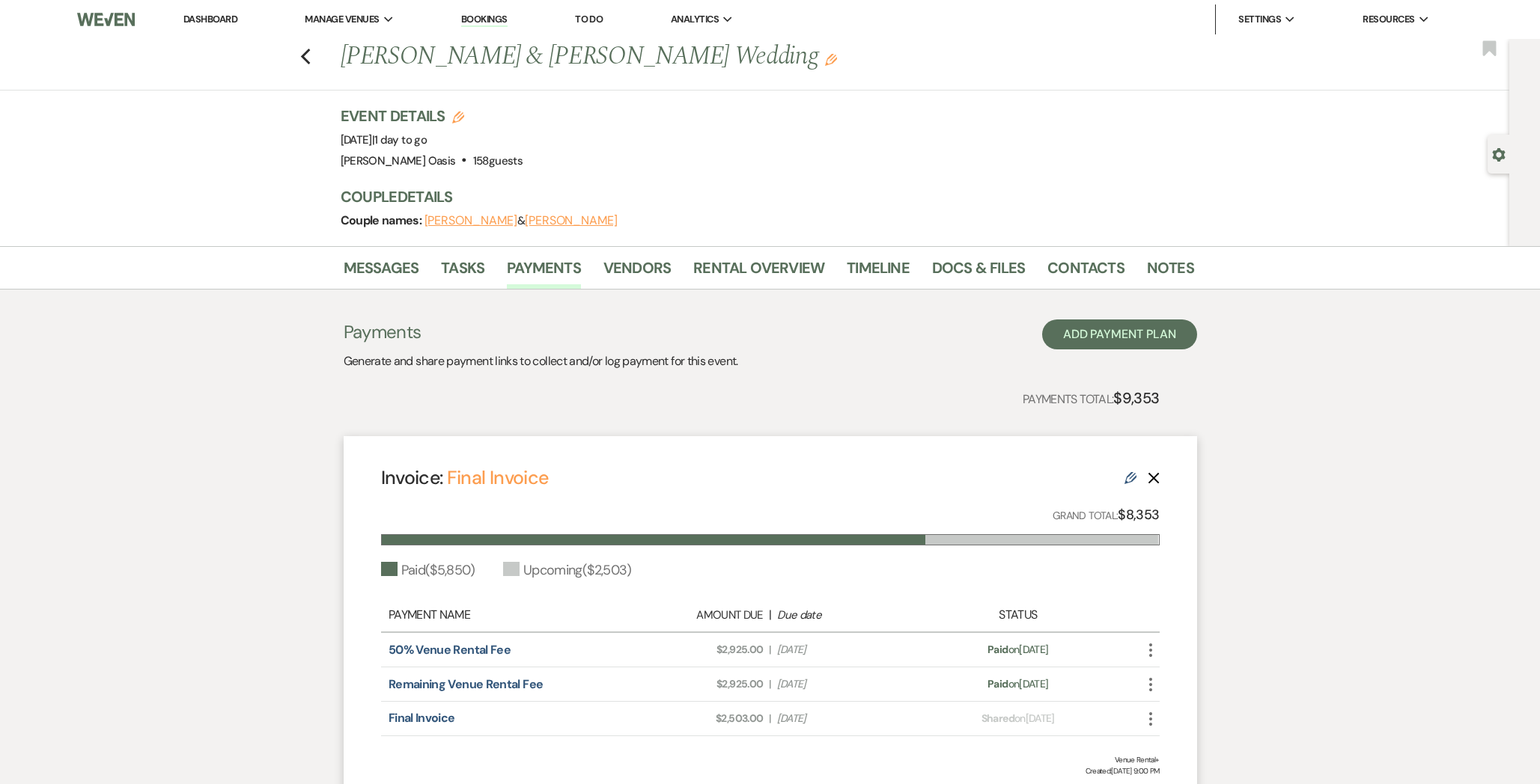
click at [304, 65] on div "Previous [PERSON_NAME] & [PERSON_NAME] Wedding Edit Bookmark" at bounding box center [750, 64] width 1516 height 51
click at [378, 279] on link "Messages" at bounding box center [381, 272] width 75 height 33
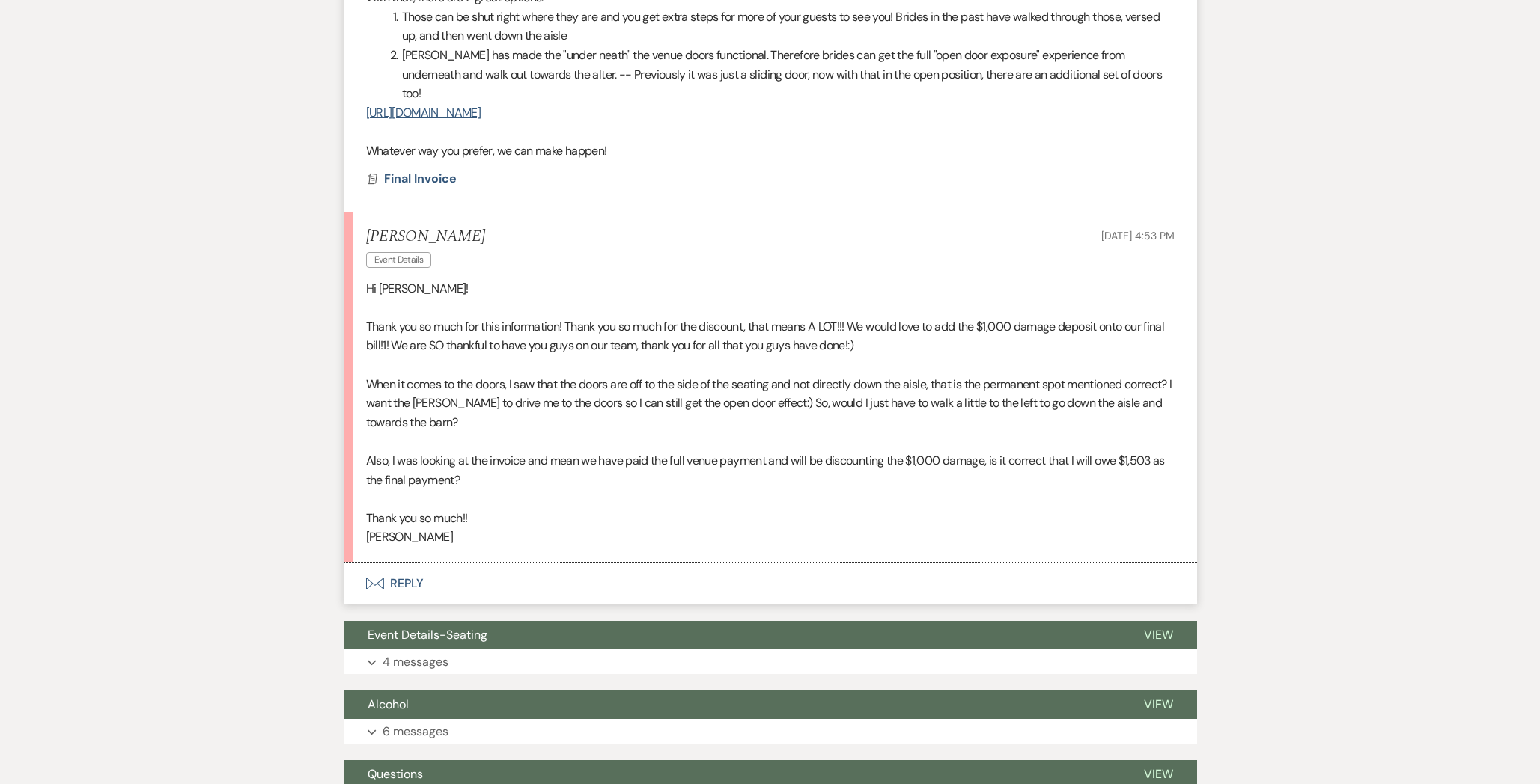
scroll to position [1232, 0]
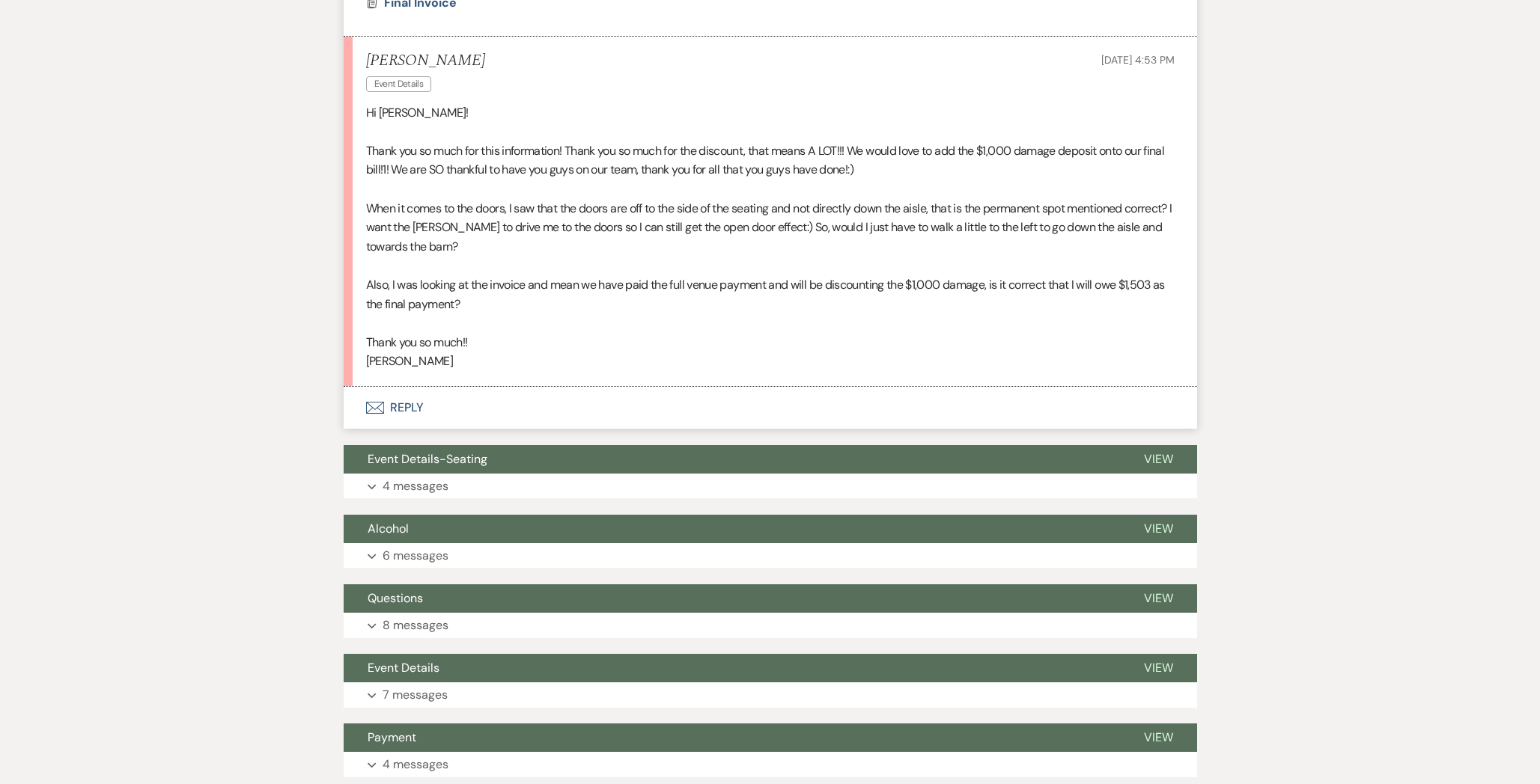
click at [415, 387] on button "Envelope Reply" at bounding box center [770, 408] width 854 height 42
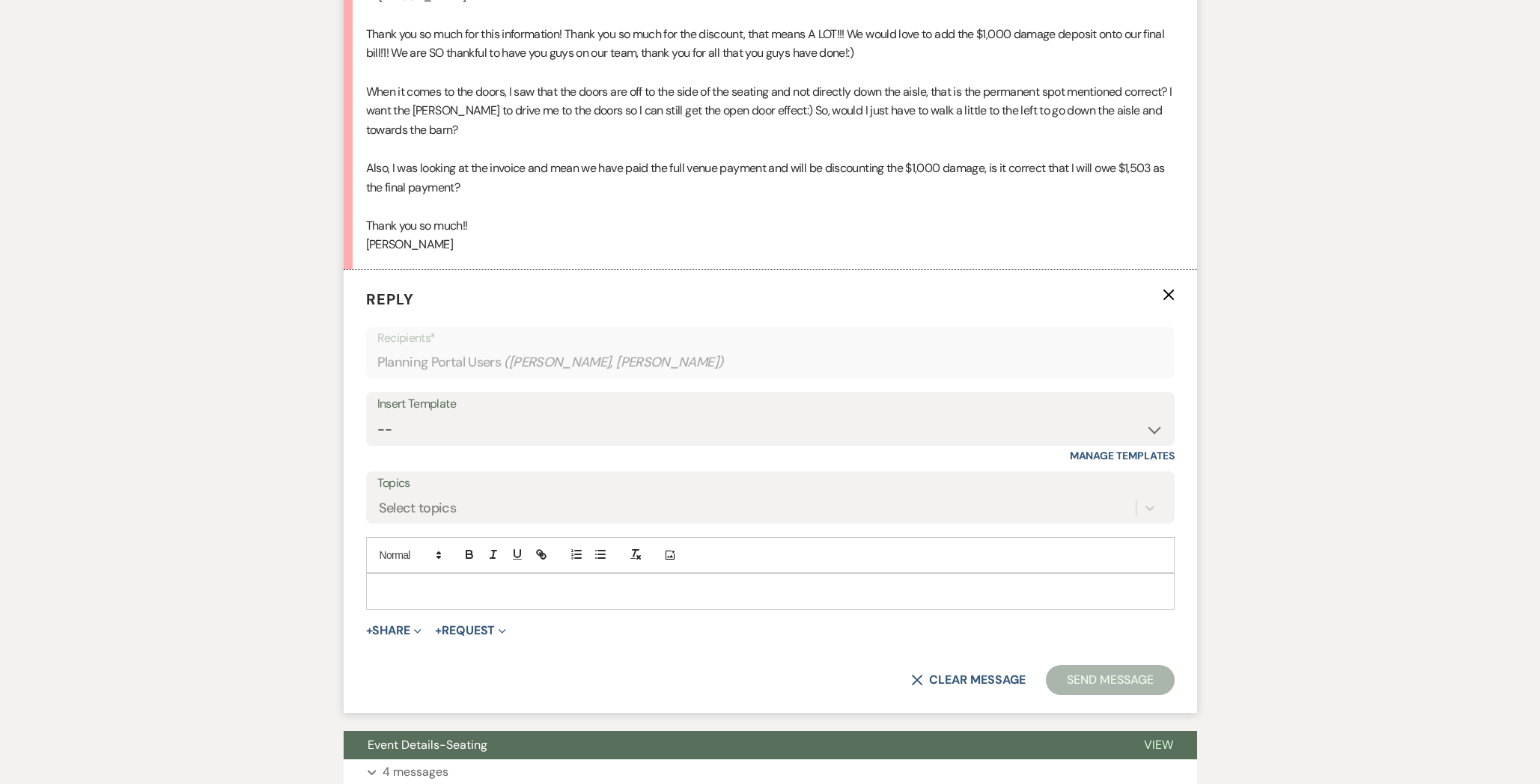
scroll to position [1371, 0]
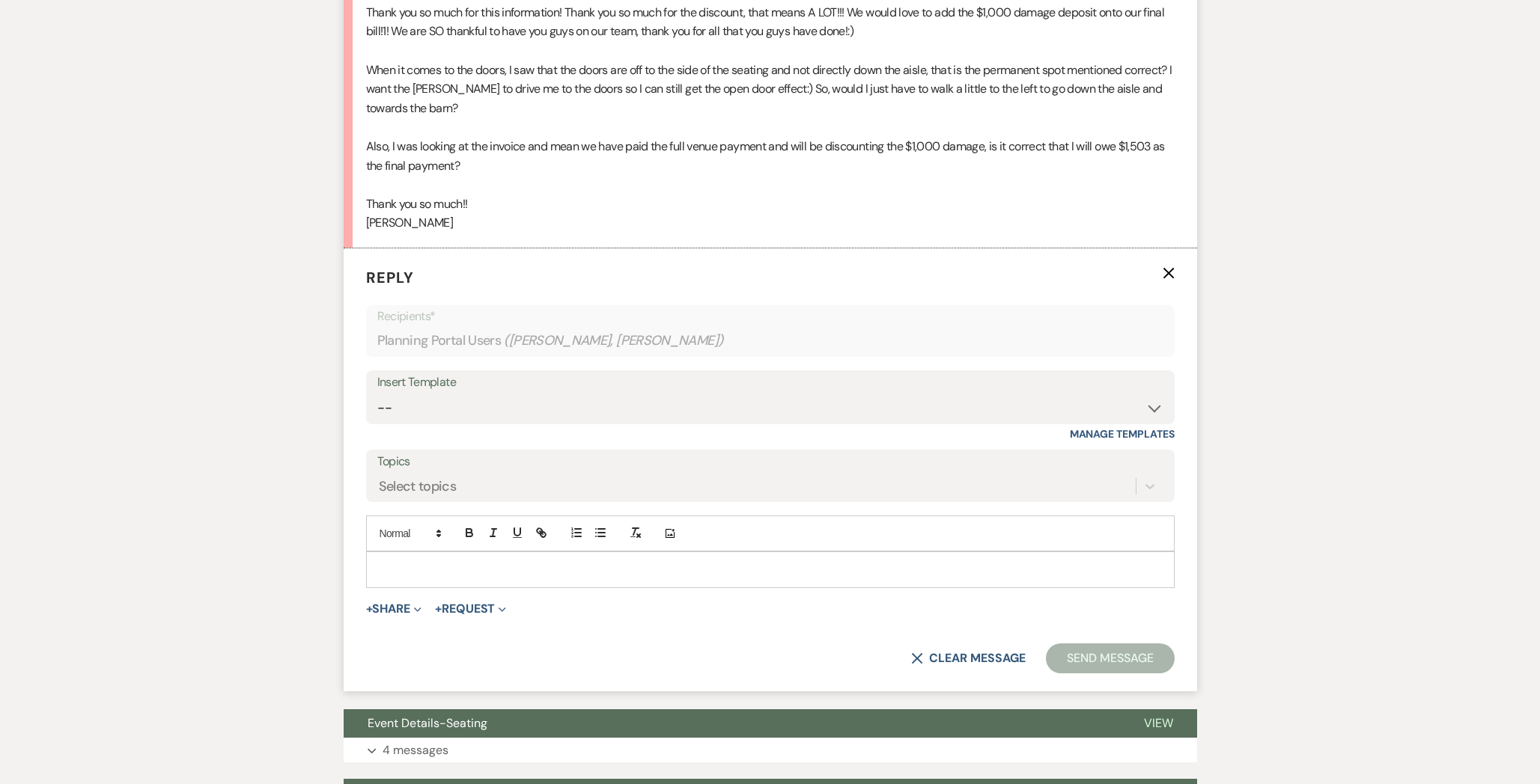
click at [450, 561] on p at bounding box center [770, 569] width 784 height 17
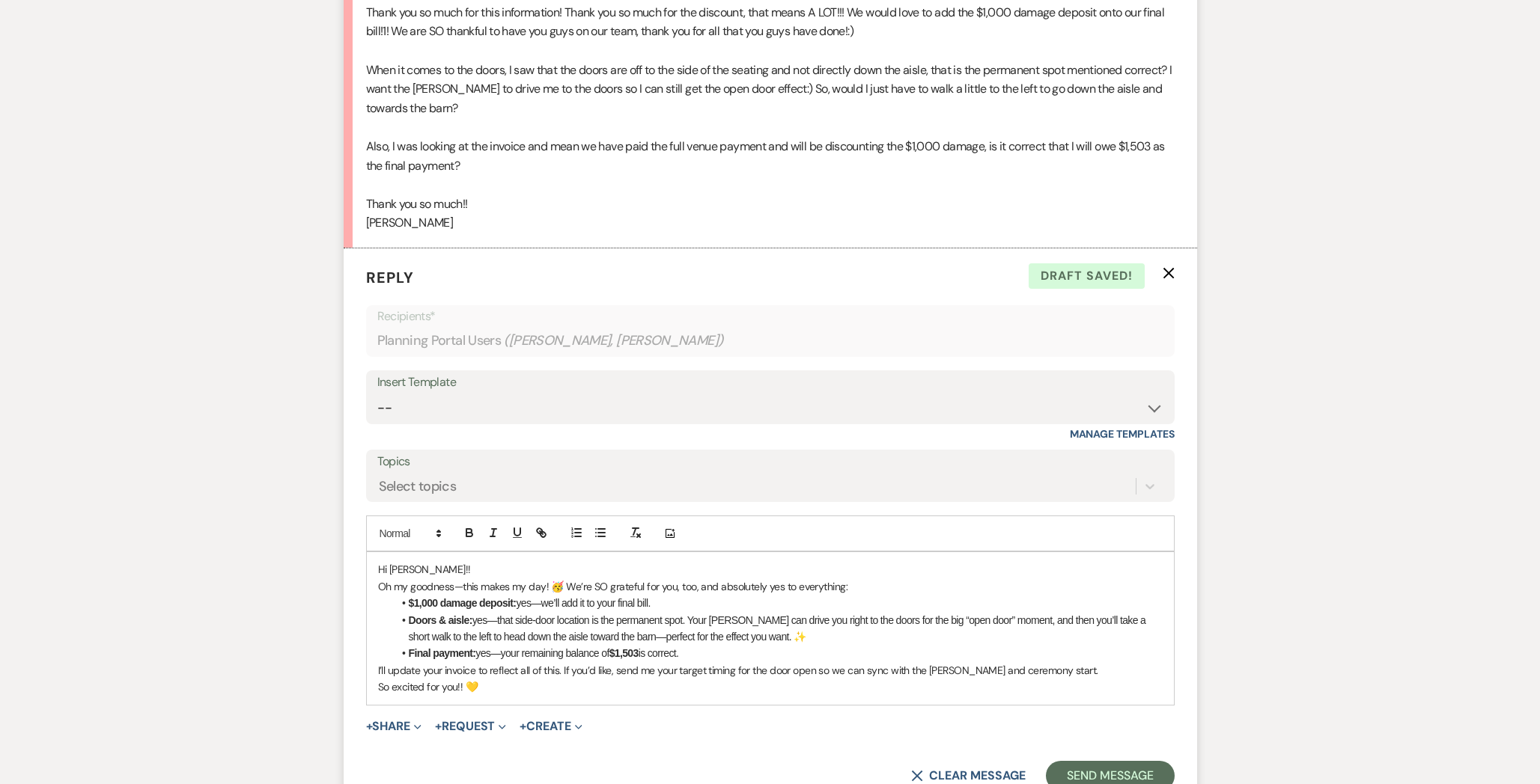
click at [581, 595] on li "$1,000 damage deposit: yes—we’ll add it to your final bill." at bounding box center [777, 603] width 770 height 17
drag, startPoint x: 818, startPoint y: 562, endPoint x: 764, endPoint y: 560, distance: 54.0
click at [764, 595] on li "$1,000 damage deposit: yes- I will go inand take that off your final bill right…" at bounding box center [777, 603] width 770 height 17
click at [772, 645] on li "Final payment: yes—your remaining balance of $1,503 is correct." at bounding box center [777, 653] width 770 height 17
click at [774, 612] on li "Doors & aisle: yes—that side-door location is the permanent spot. Your [PERSON_…" at bounding box center [777, 629] width 770 height 34
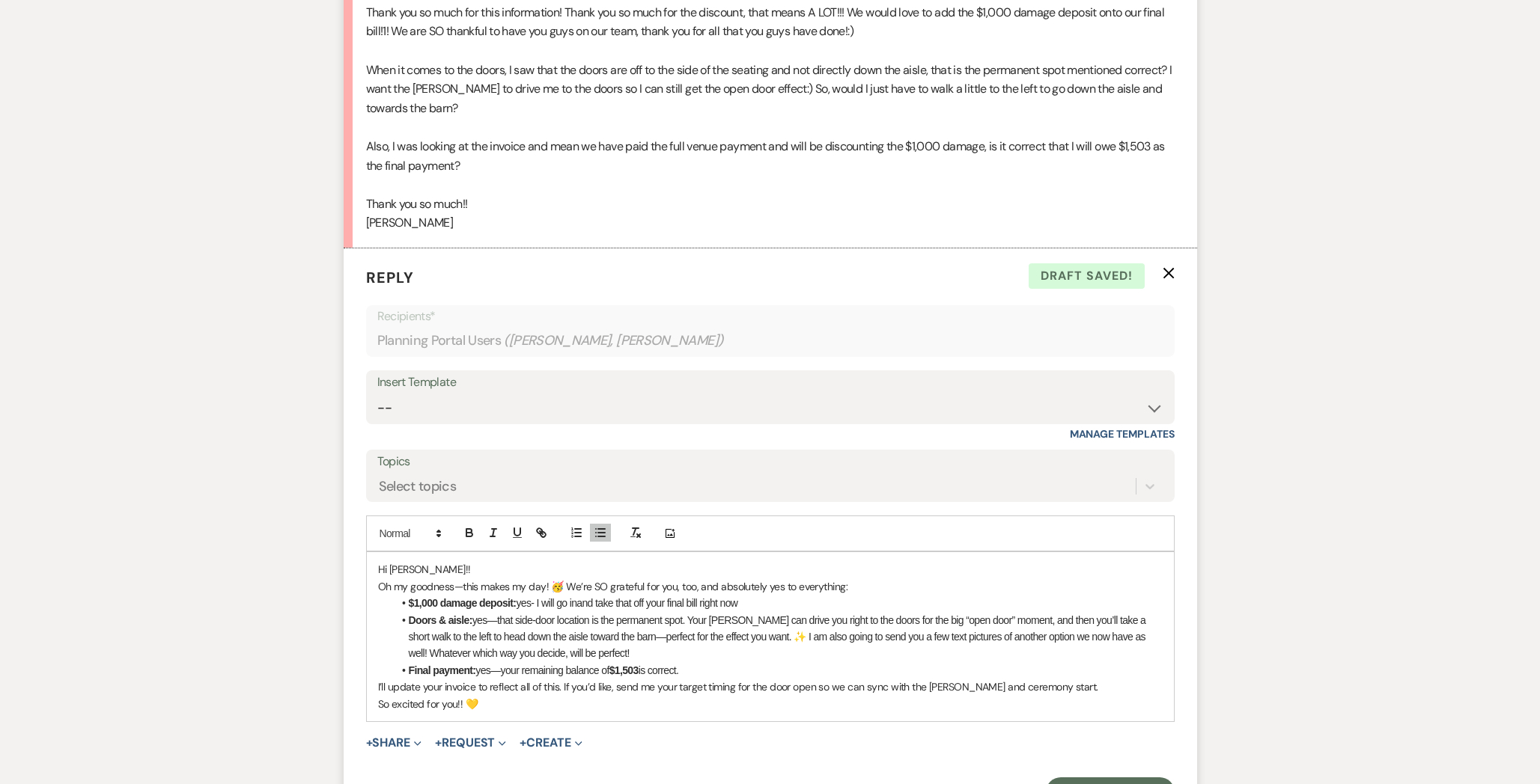
click at [580, 595] on li "$1,000 damage deposit: yes- I will go inand take that off your final bill right…" at bounding box center [777, 603] width 770 height 17
click at [716, 662] on li "Final payment: yes—your remaining balance of $1,503 is correct." at bounding box center [777, 670] width 770 height 17
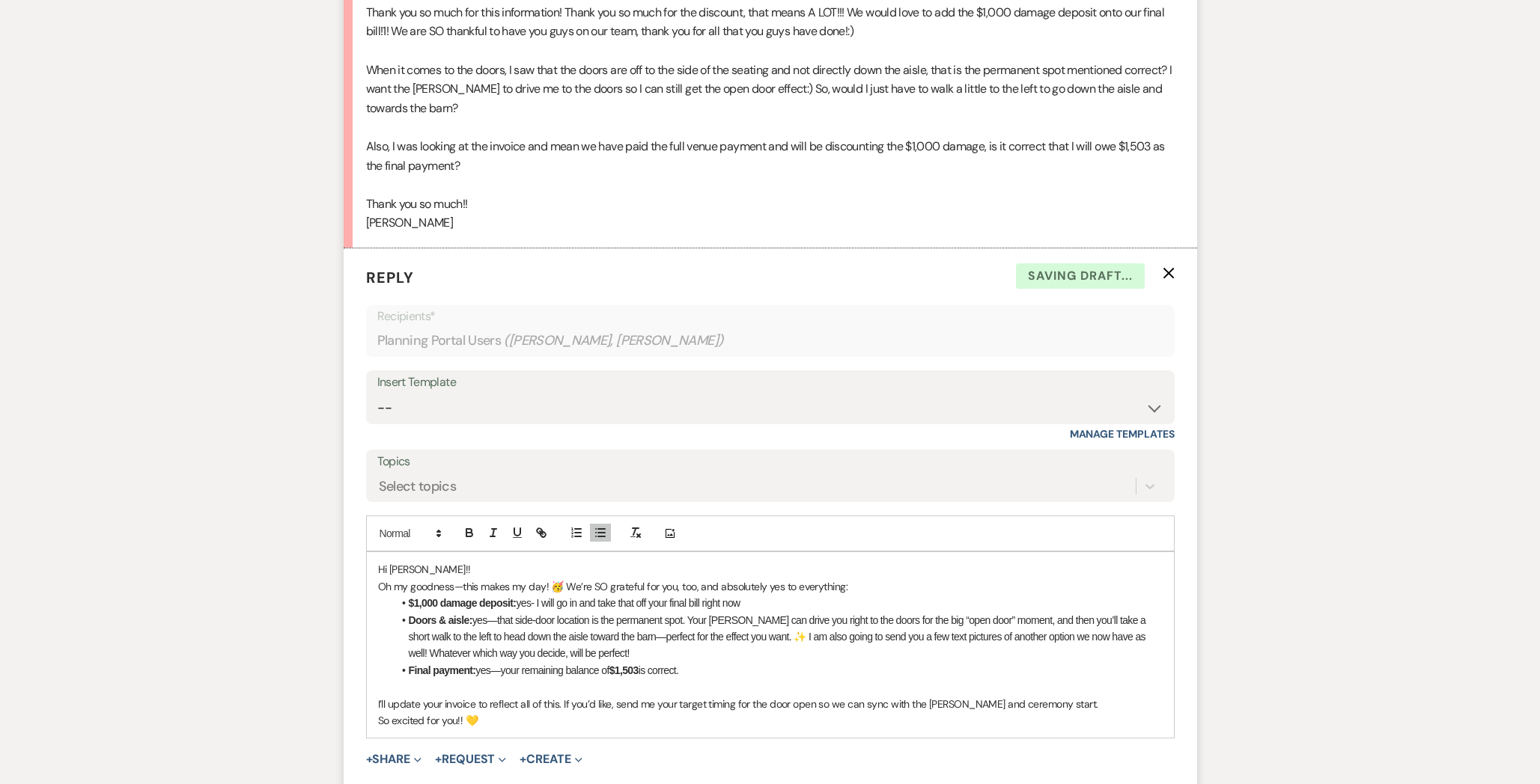
click at [382, 696] on p "I’ll update your invoice to reflect all of this. If you’d like, send me your ta…" at bounding box center [770, 704] width 784 height 17
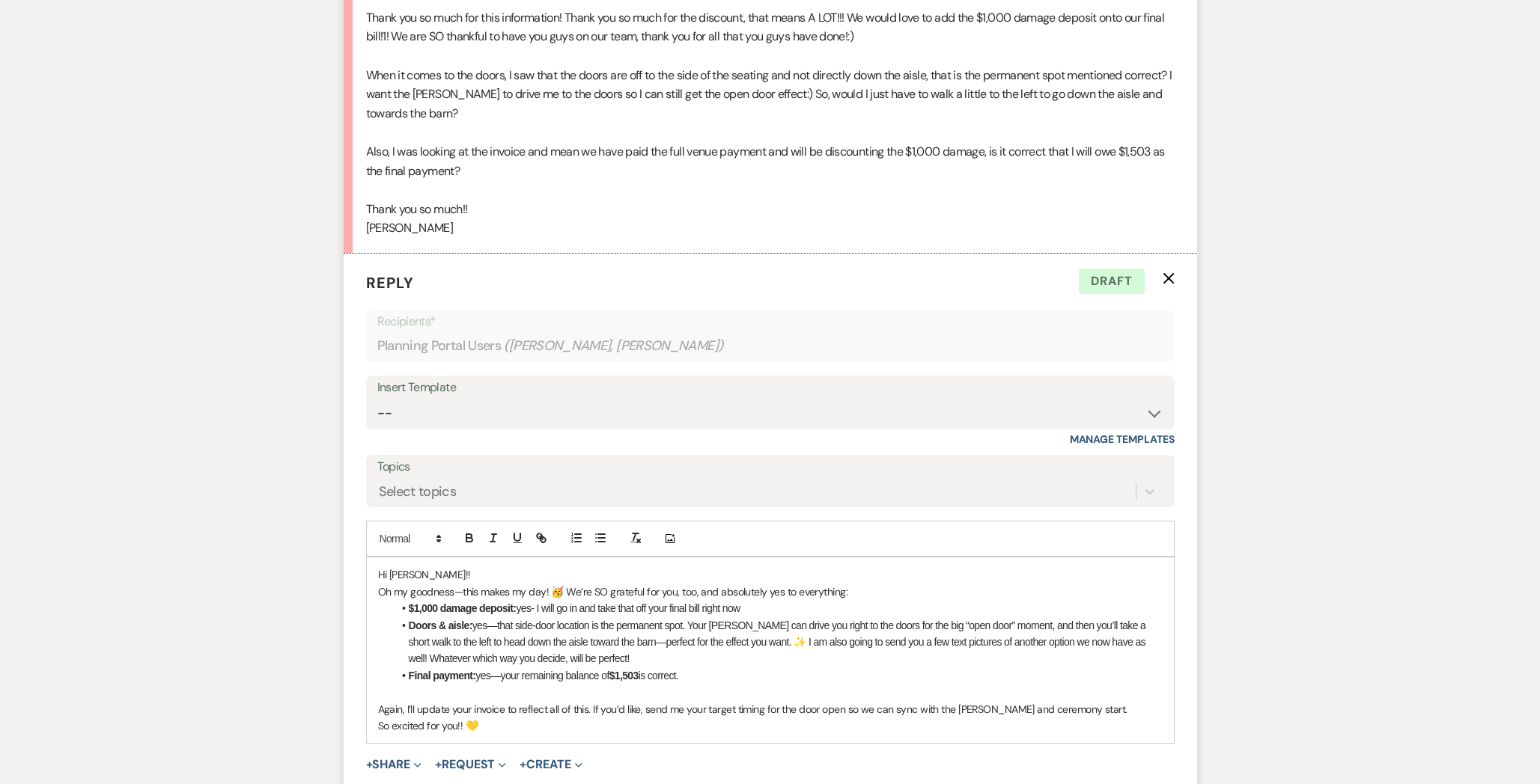
click at [498, 718] on p "So excited for you!! 💛" at bounding box center [770, 726] width 784 height 17
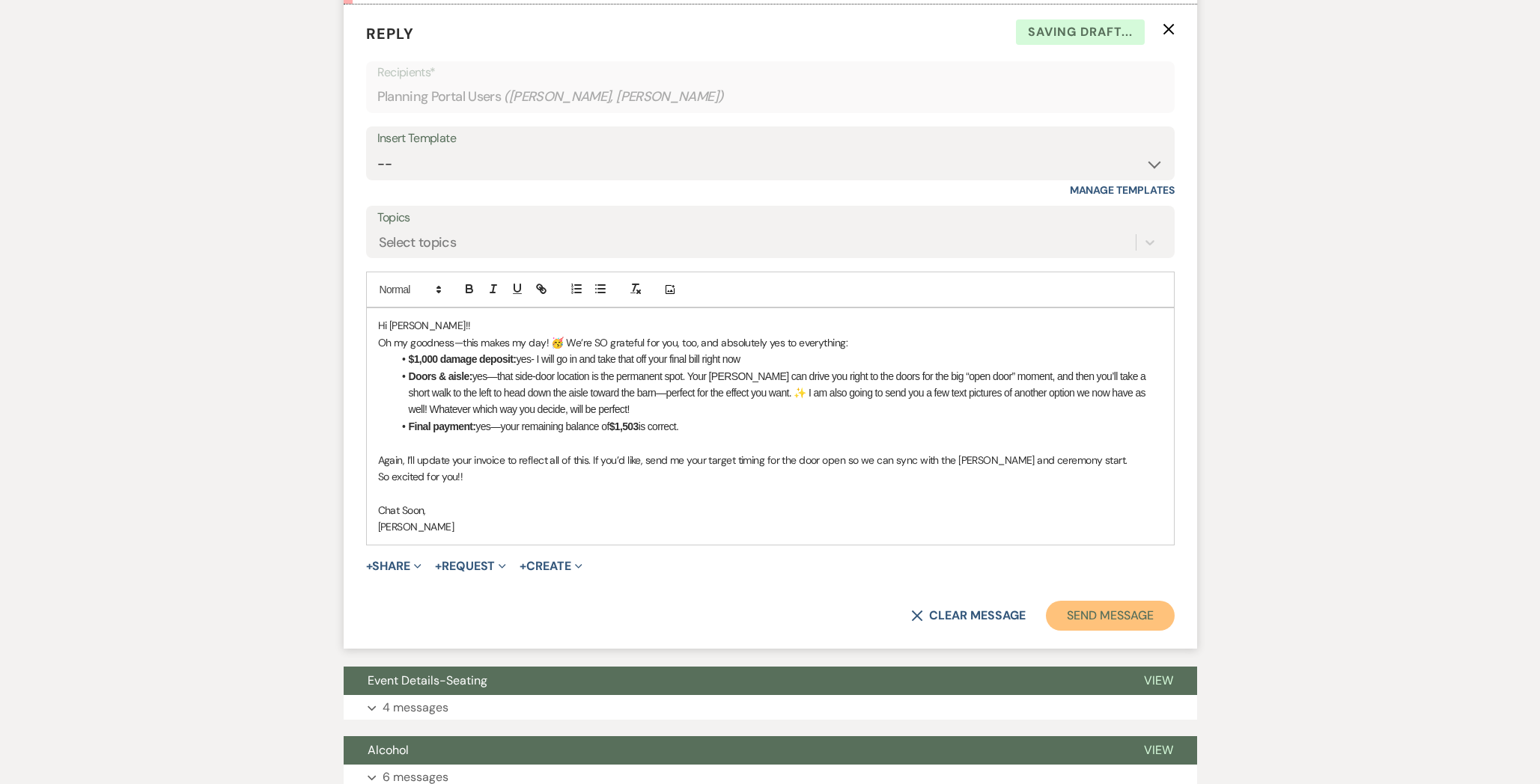
click at [1092, 601] on button "Send Message" at bounding box center [1109, 616] width 128 height 30
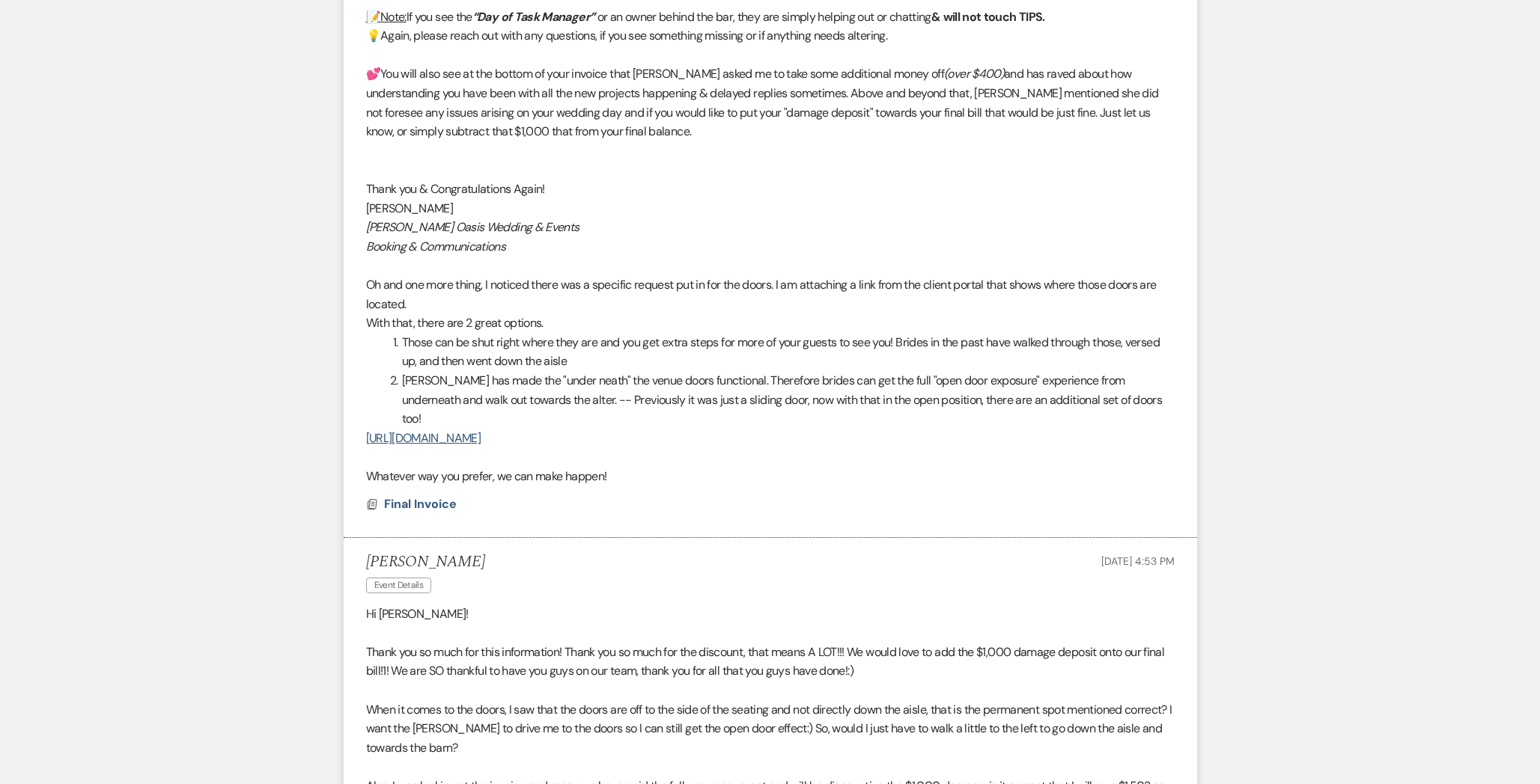
scroll to position [0, 0]
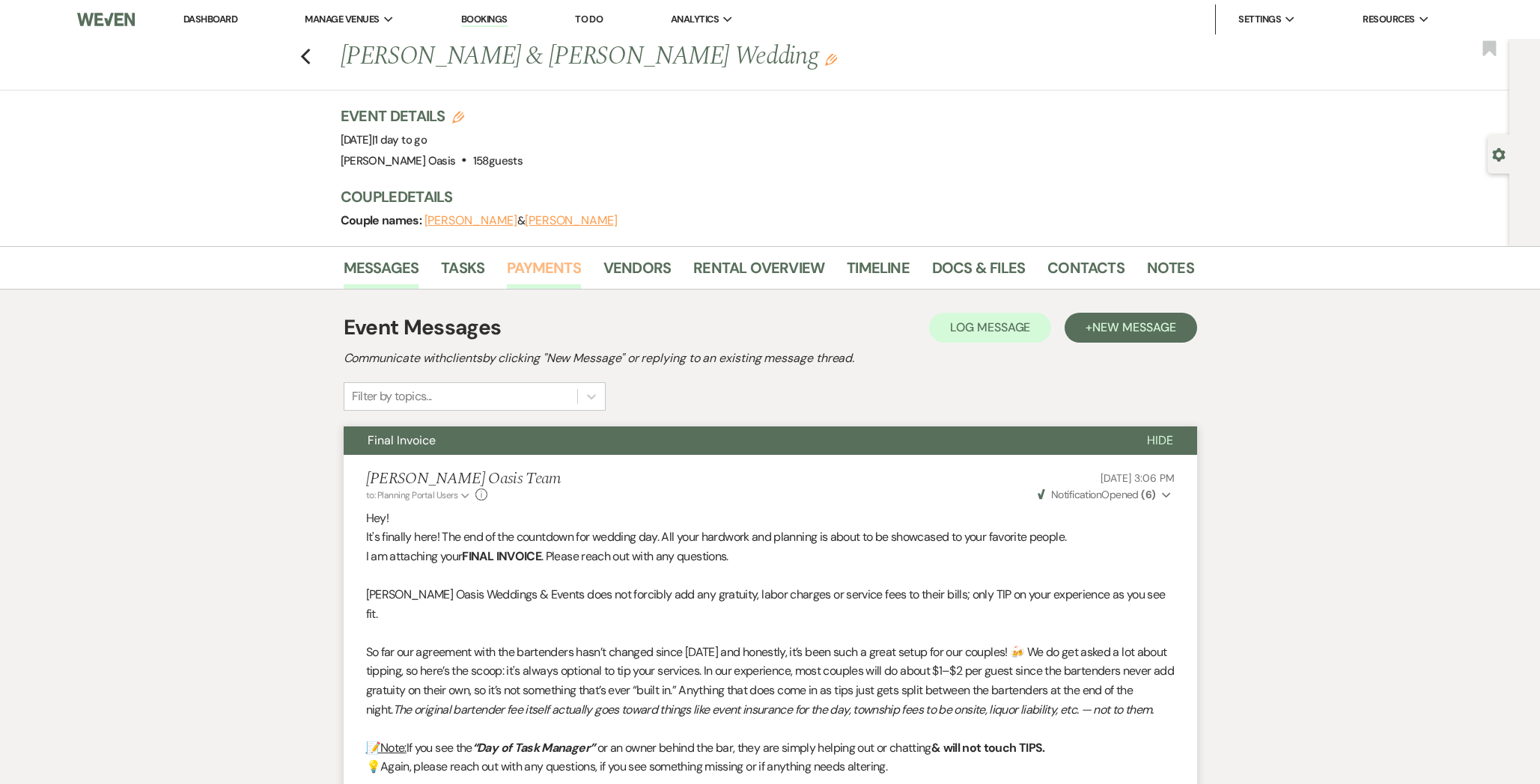
click at [516, 264] on link "Payments" at bounding box center [544, 272] width 74 height 33
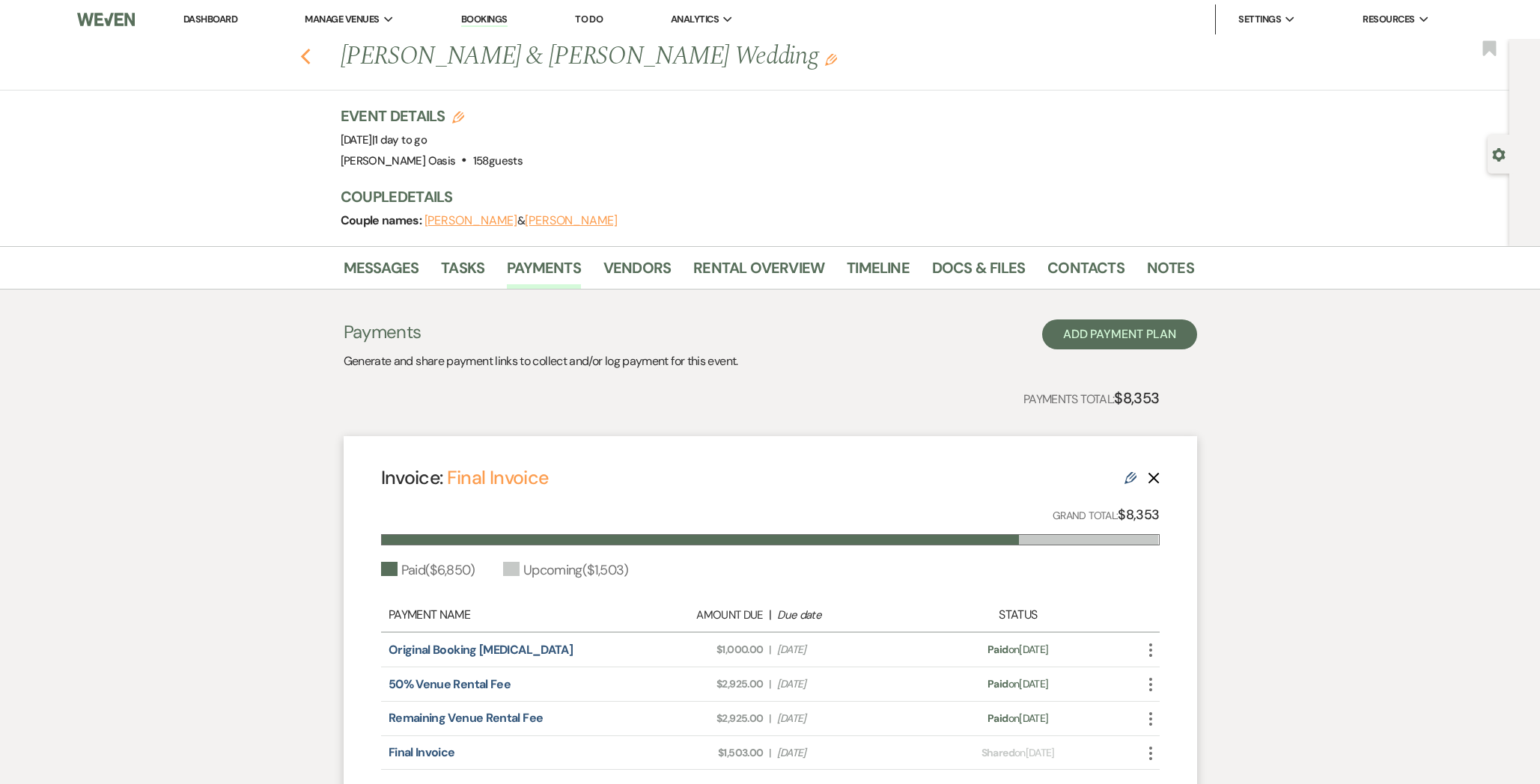
click at [299, 48] on div "Previous [PERSON_NAME] & [PERSON_NAME] Wedding Edit Bookmark" at bounding box center [750, 64] width 1516 height 51
